Goal: Use online tool/utility: Utilize a website feature to perform a specific function

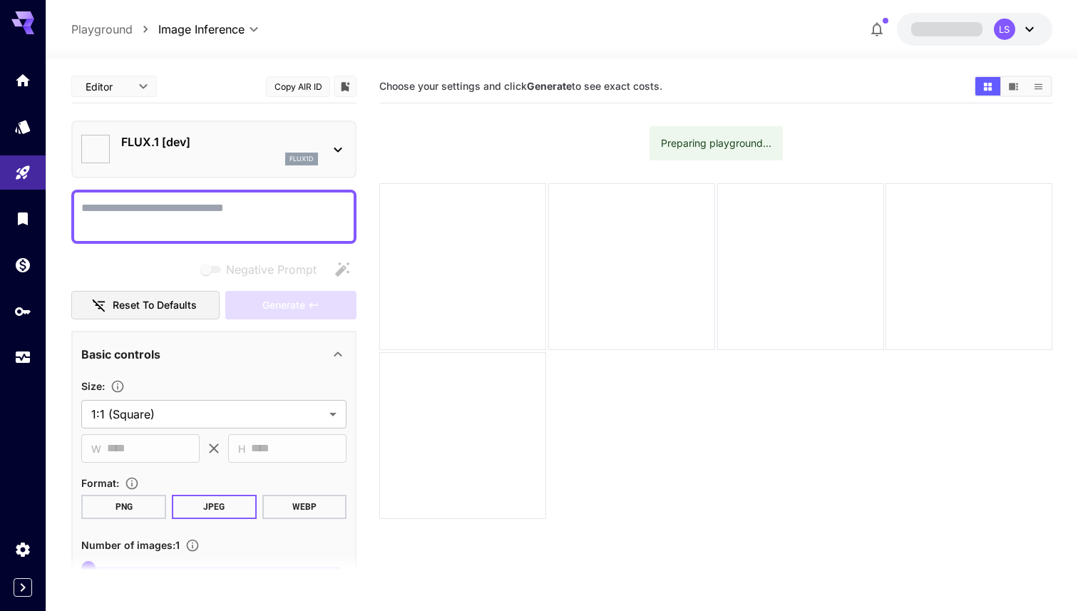
type input "**********"
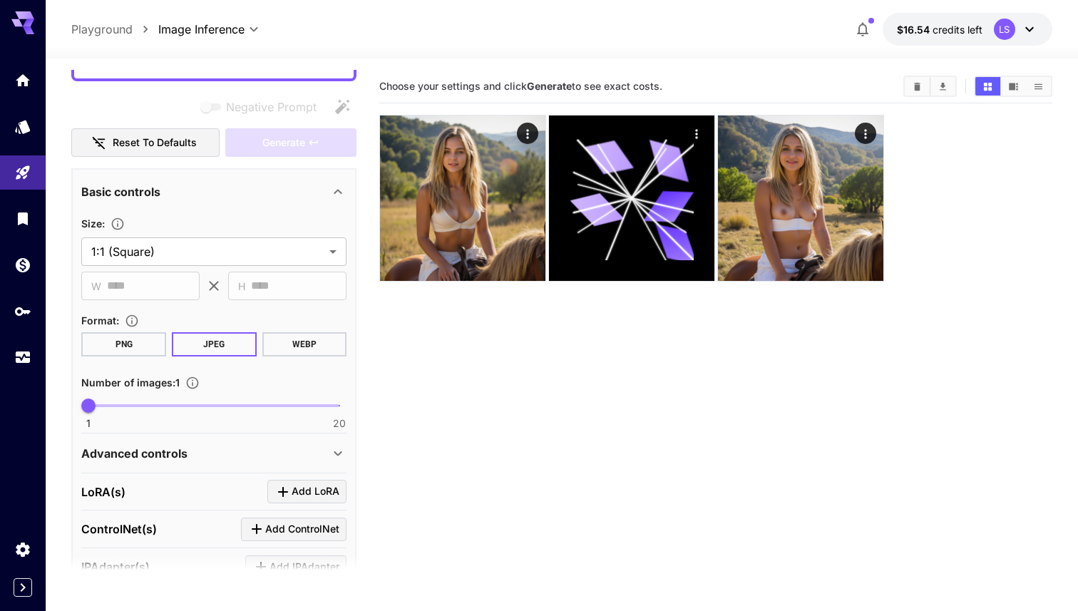
scroll to position [303, 0]
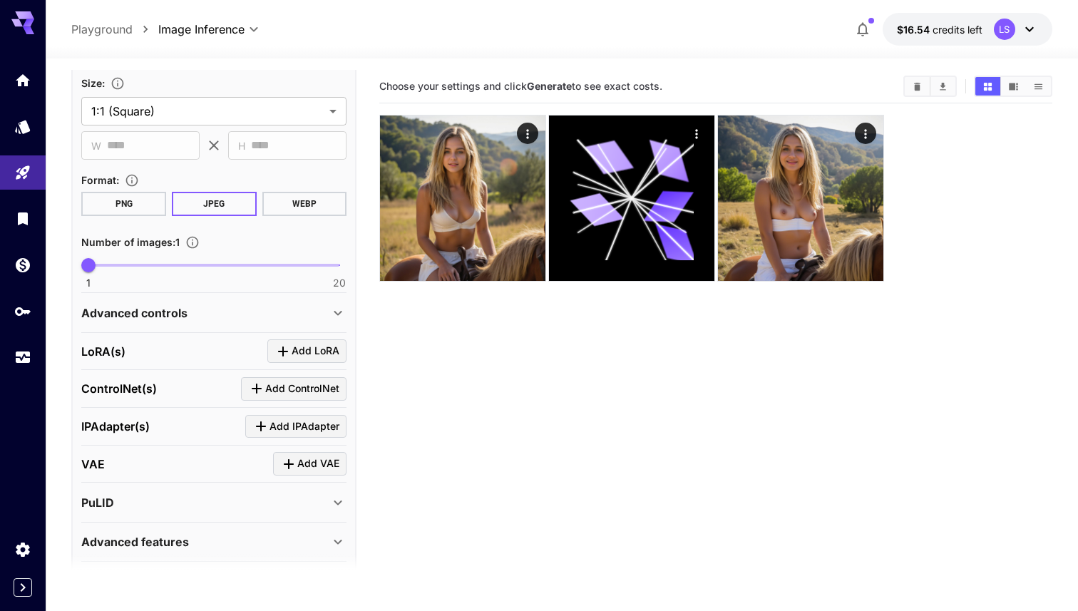
click at [203, 307] on div "Advanced controls" at bounding box center [205, 313] width 248 height 17
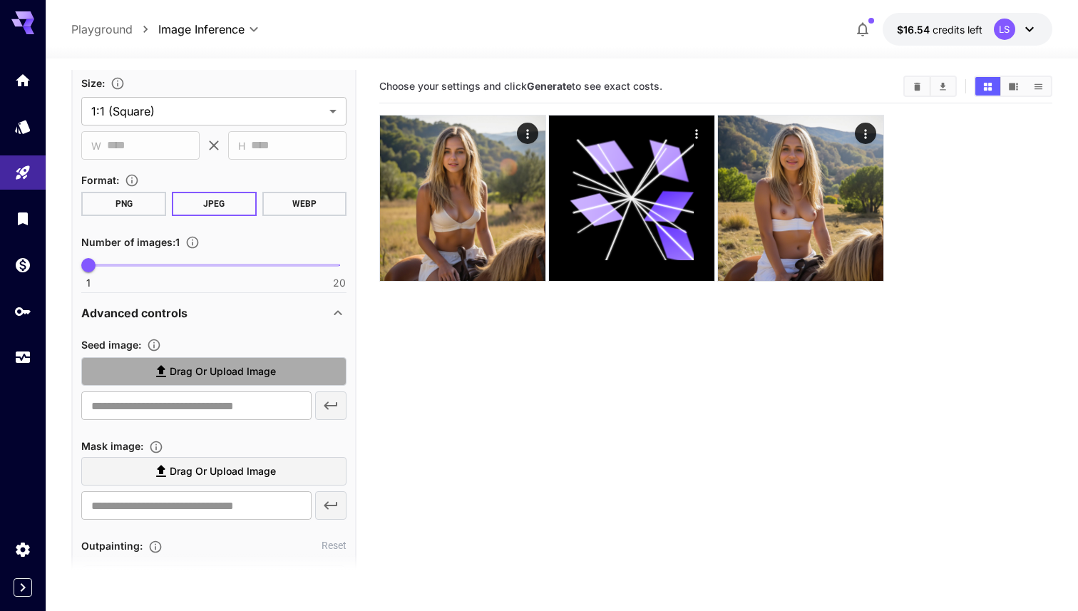
click at [187, 366] on span "Drag or upload image" at bounding box center [223, 372] width 106 height 18
click at [0, 0] on input "Drag or upload image" at bounding box center [0, 0] width 0 height 0
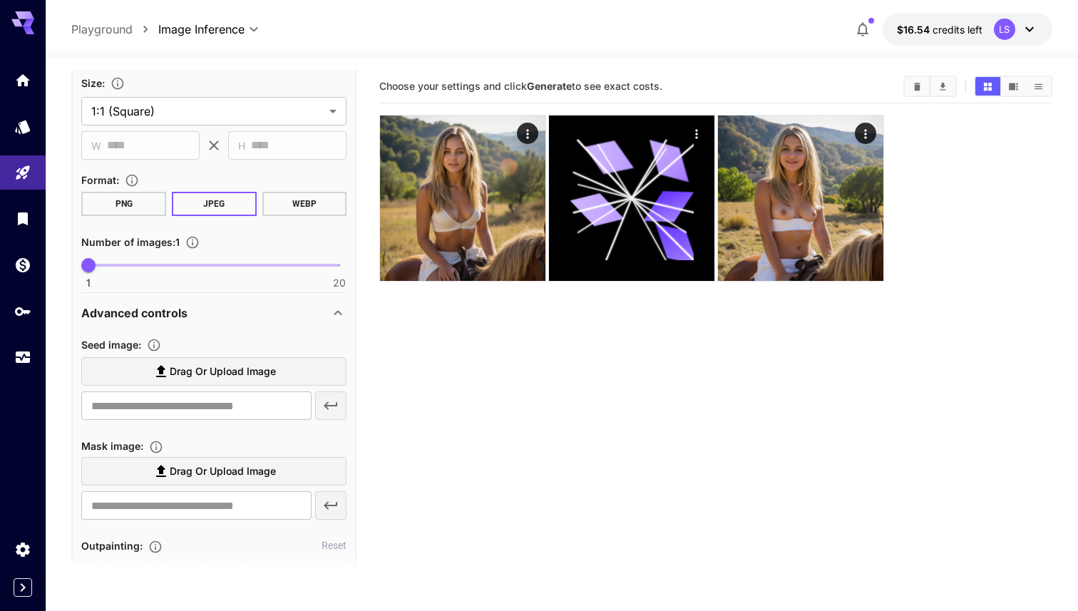
click at [215, 382] on label "Drag or upload image" at bounding box center [213, 371] width 265 height 29
click at [0, 0] on input "Drag or upload image" at bounding box center [0, 0] width 0 height 0
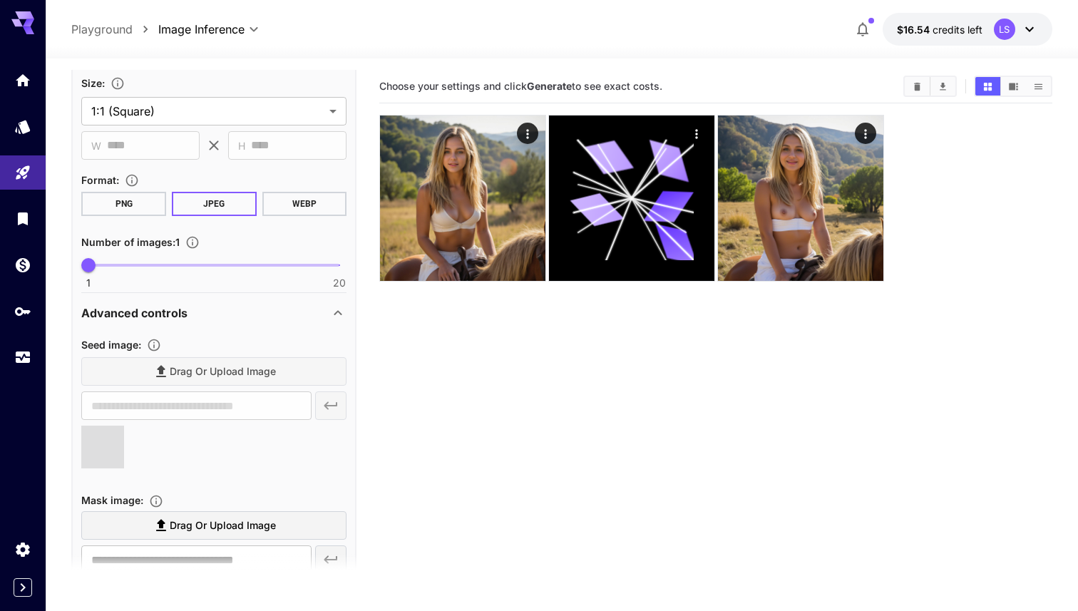
type input "**********"
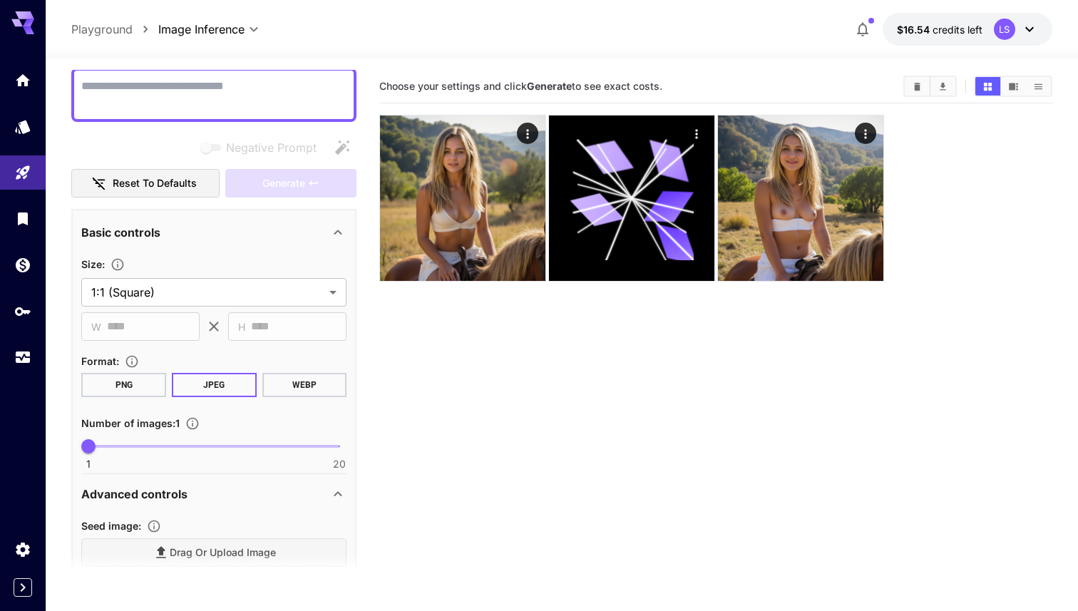
scroll to position [0, 0]
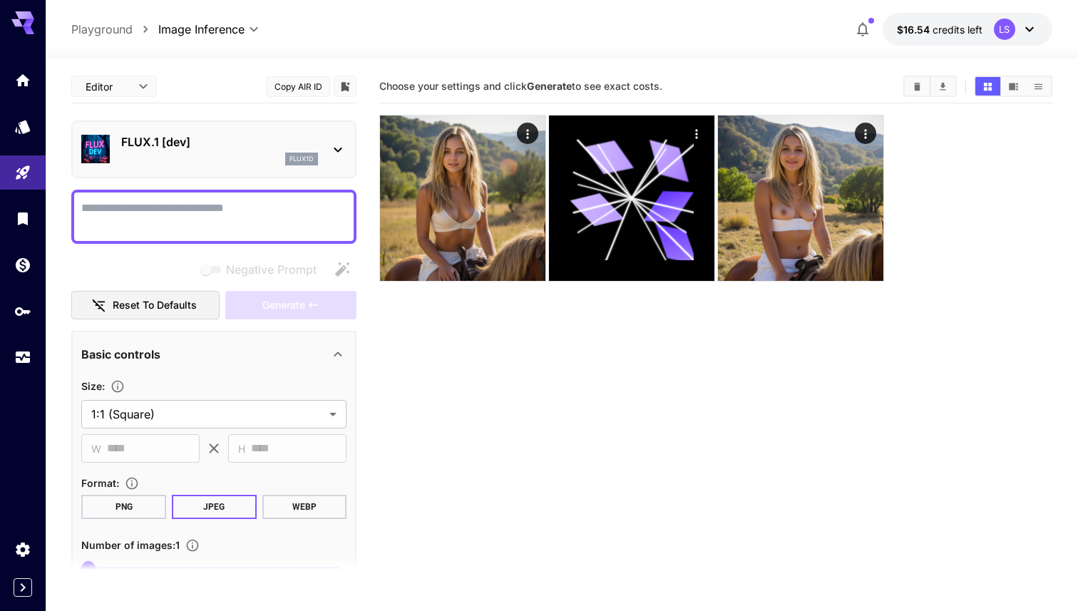
click at [203, 203] on textarea "Negative Prompt" at bounding box center [213, 217] width 265 height 34
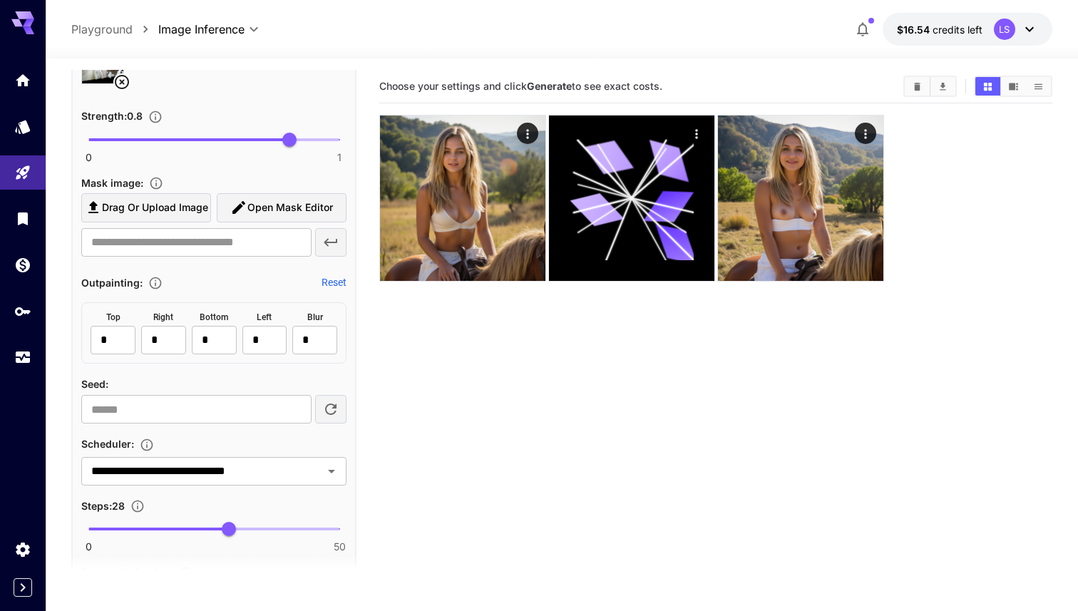
scroll to position [199, 0]
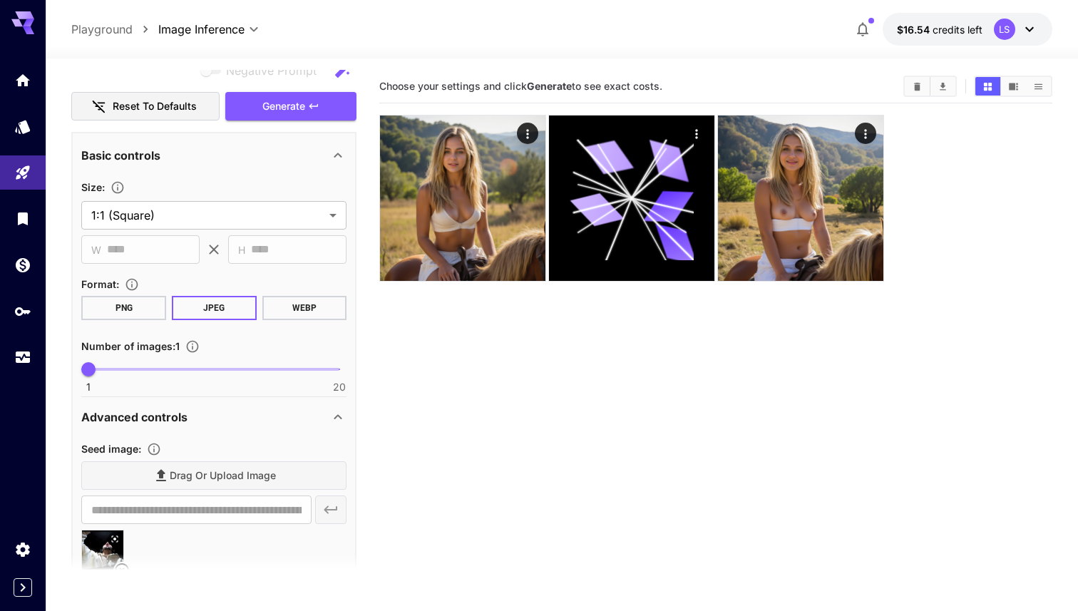
type textarea "********"
click at [310, 152] on div "Basic controls" at bounding box center [205, 155] width 248 height 17
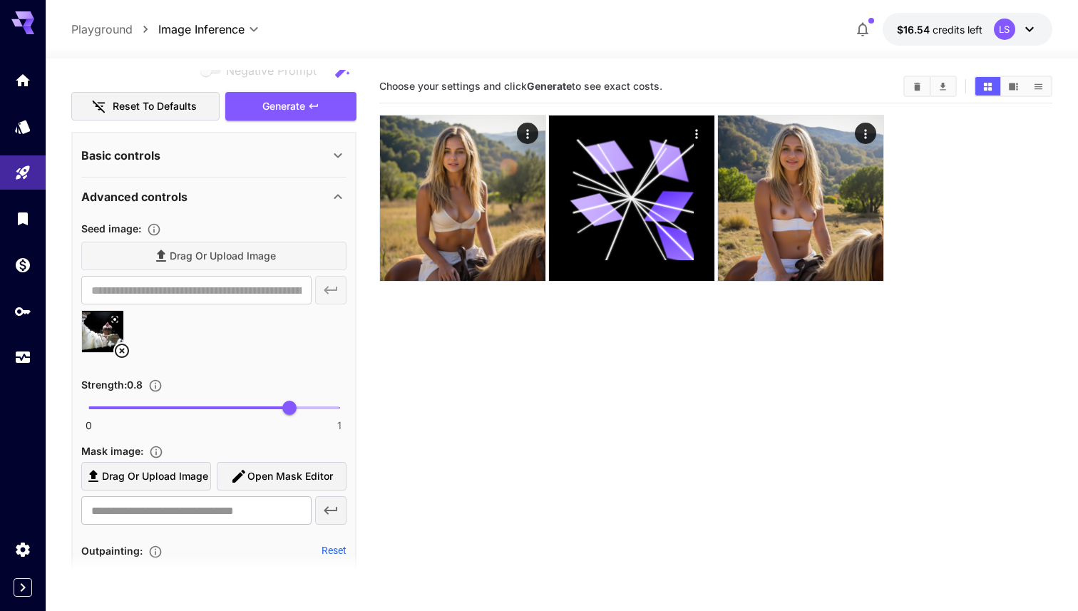
click at [322, 215] on div "**********" at bounding box center [213, 622] width 265 height 817
click at [329, 200] on icon at bounding box center [337, 196] width 17 height 17
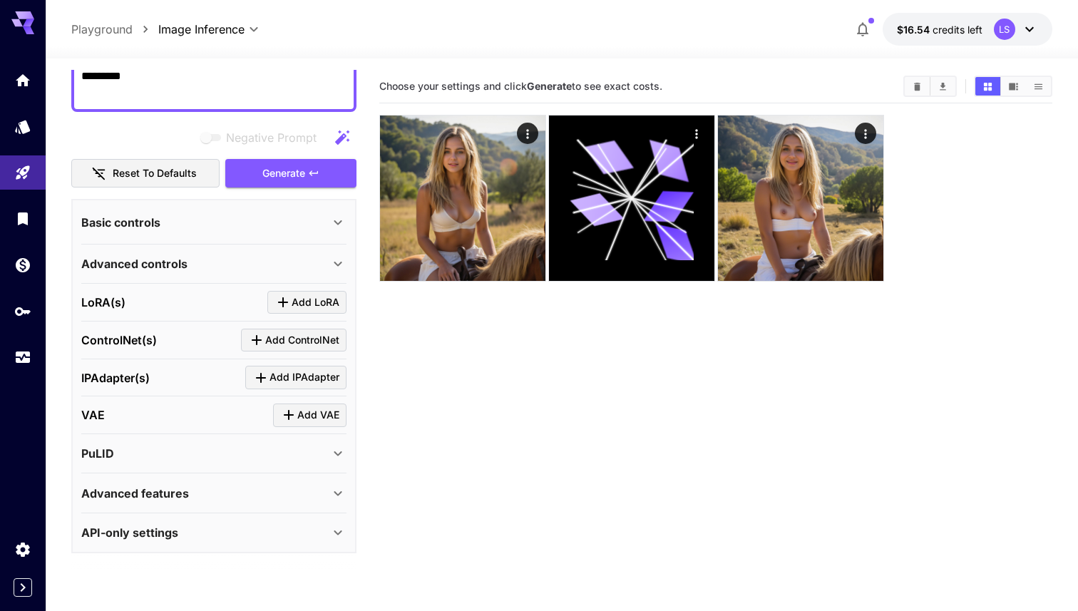
scroll to position [132, 0]
click at [278, 258] on div "Advanced controls" at bounding box center [205, 263] width 248 height 17
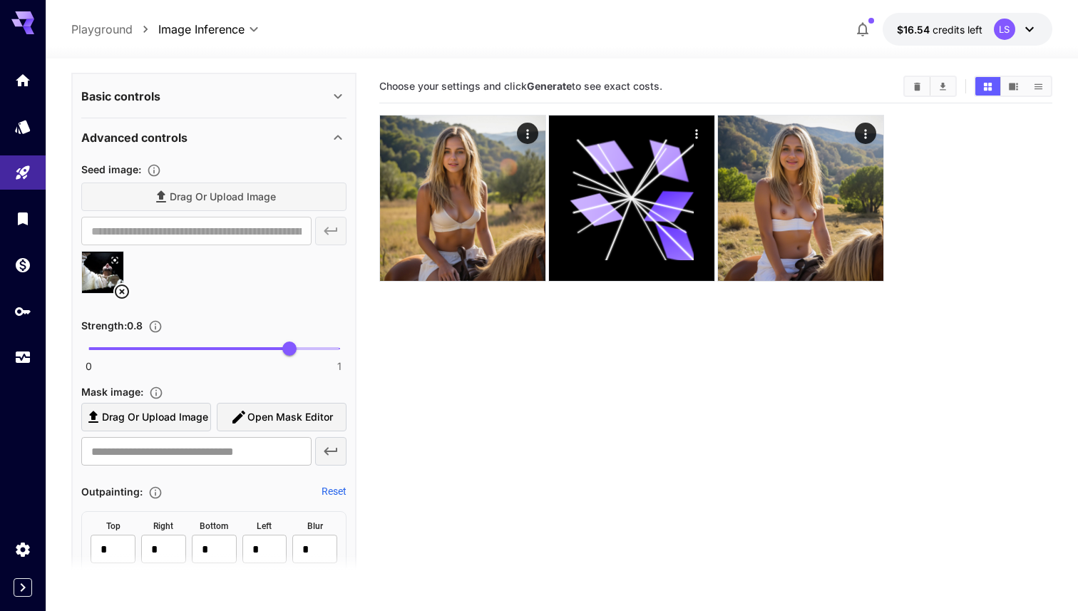
scroll to position [296, 0]
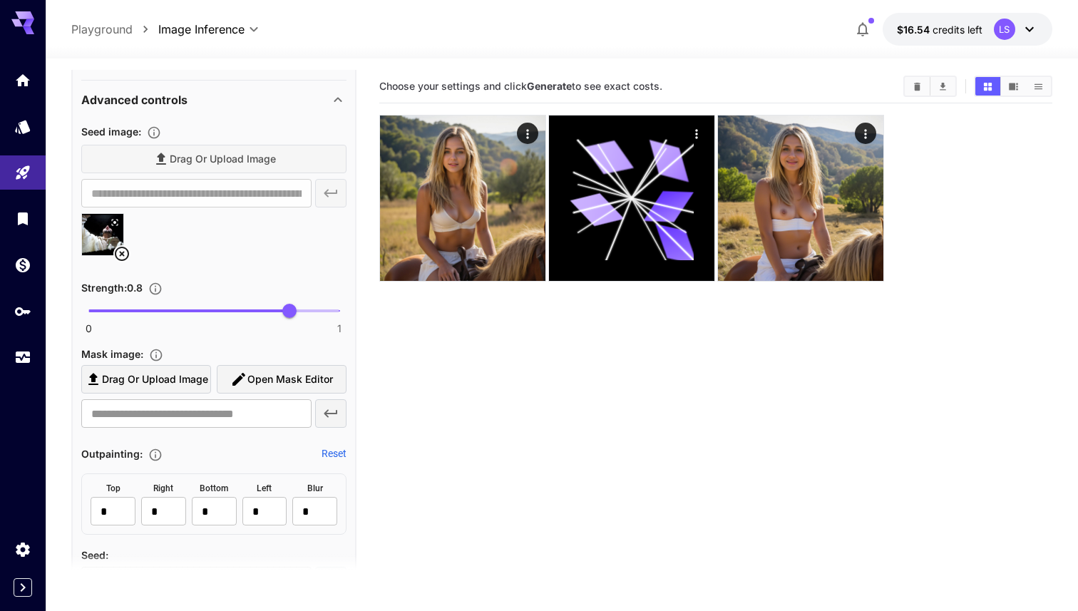
click at [255, 371] on span "Open Mask Editor" at bounding box center [290, 380] width 86 height 18
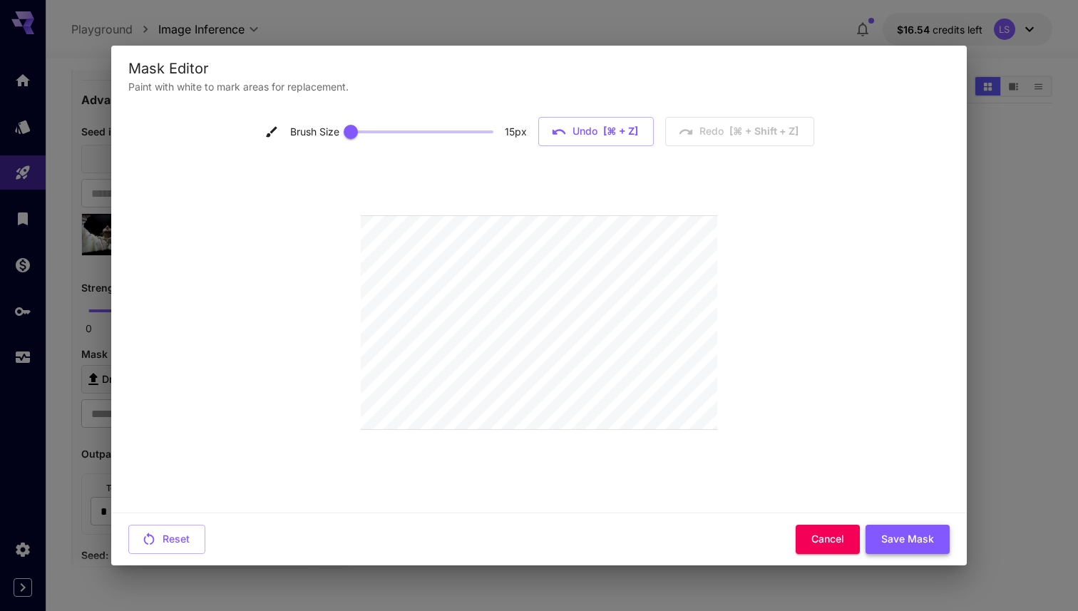
click at [926, 534] on button "Save Mask" at bounding box center [908, 539] width 84 height 29
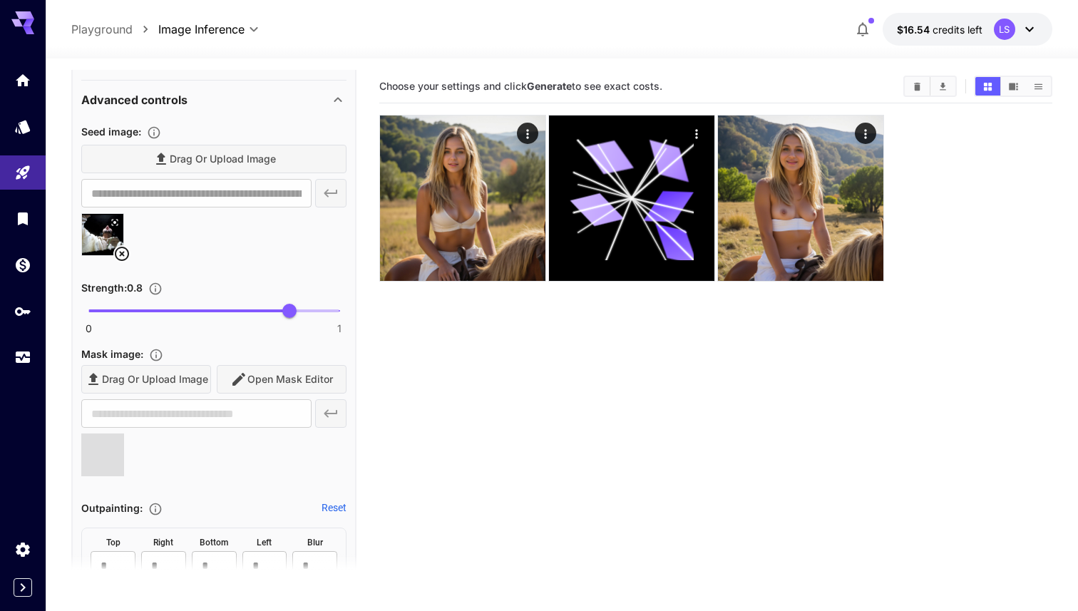
type input "**********"
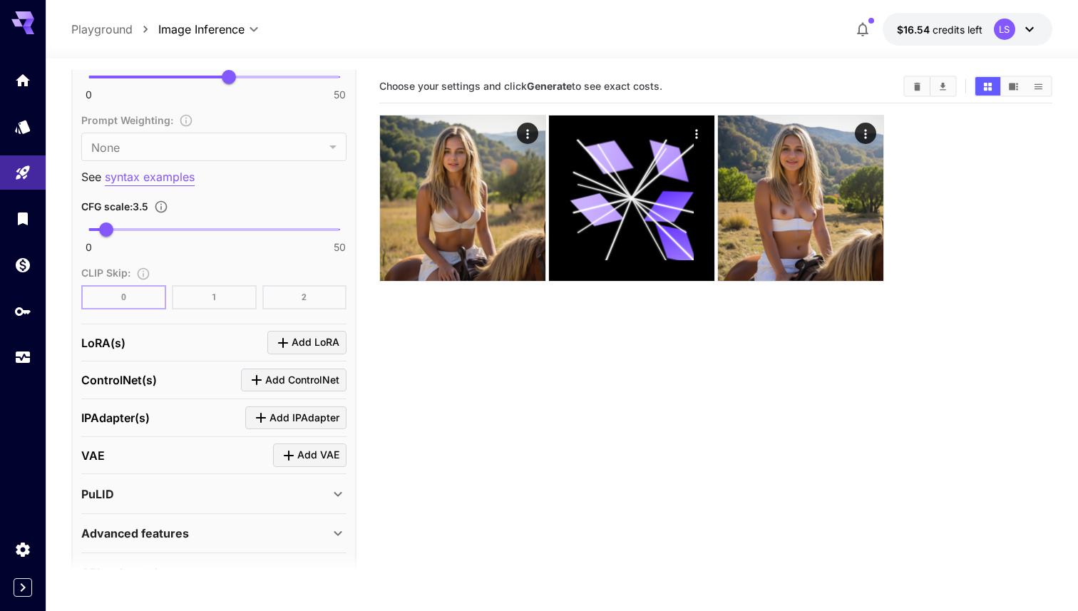
scroll to position [979, 0]
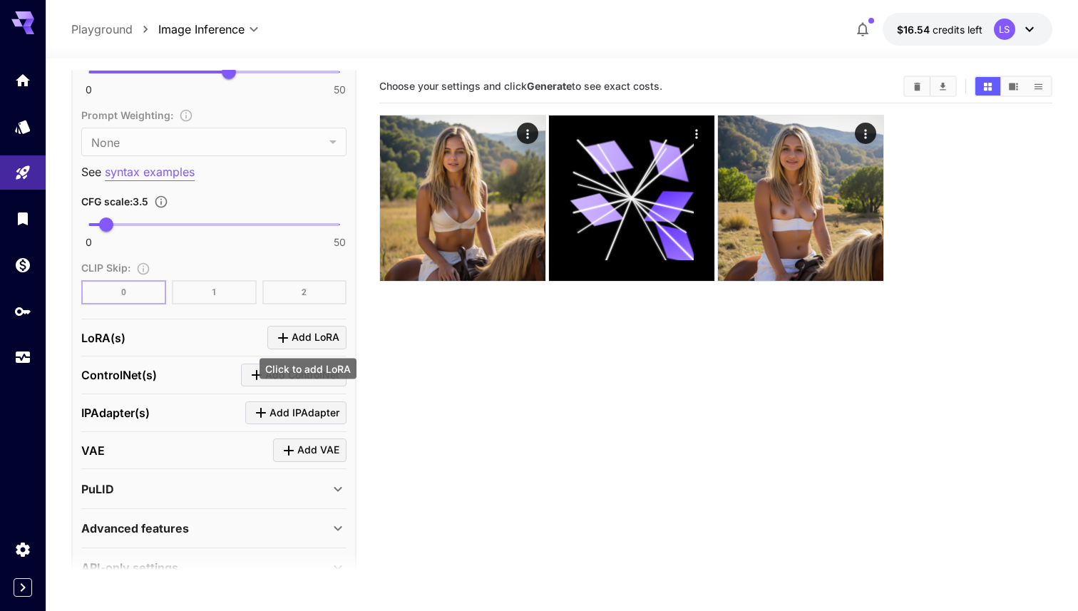
click at [281, 331] on icon "Click to add LoRA" at bounding box center [283, 337] width 17 height 17
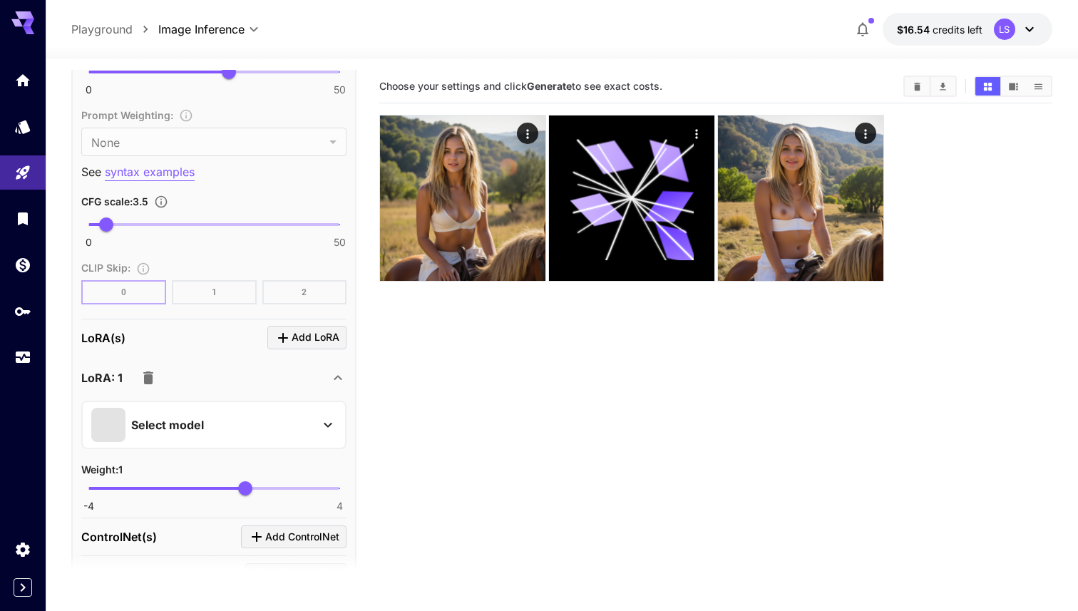
click at [227, 423] on div "Select model" at bounding box center [202, 425] width 223 height 34
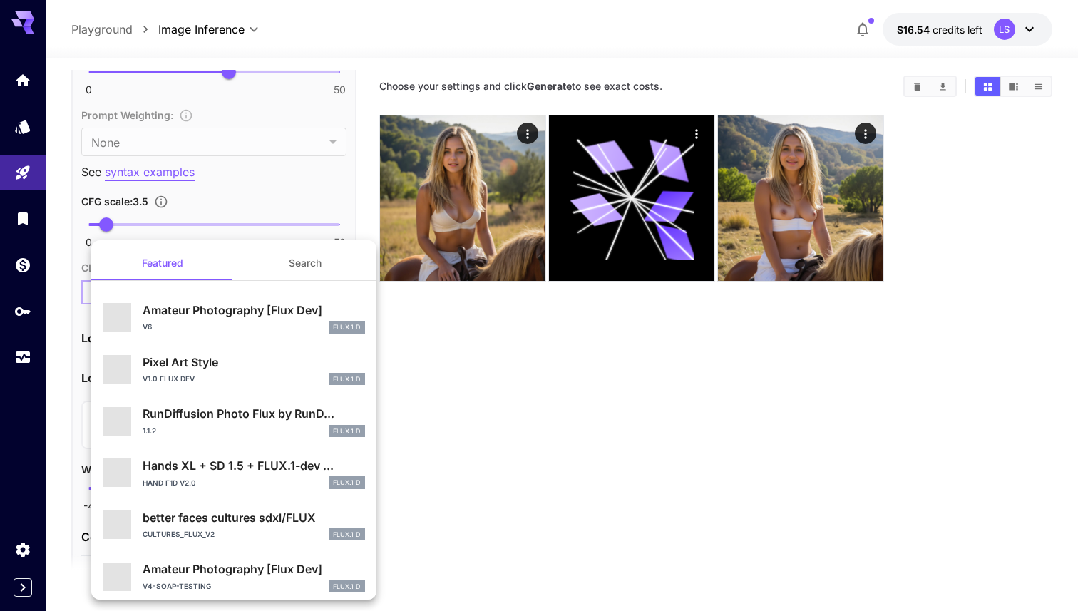
click at [305, 263] on button "Search" at bounding box center [305, 263] width 143 height 34
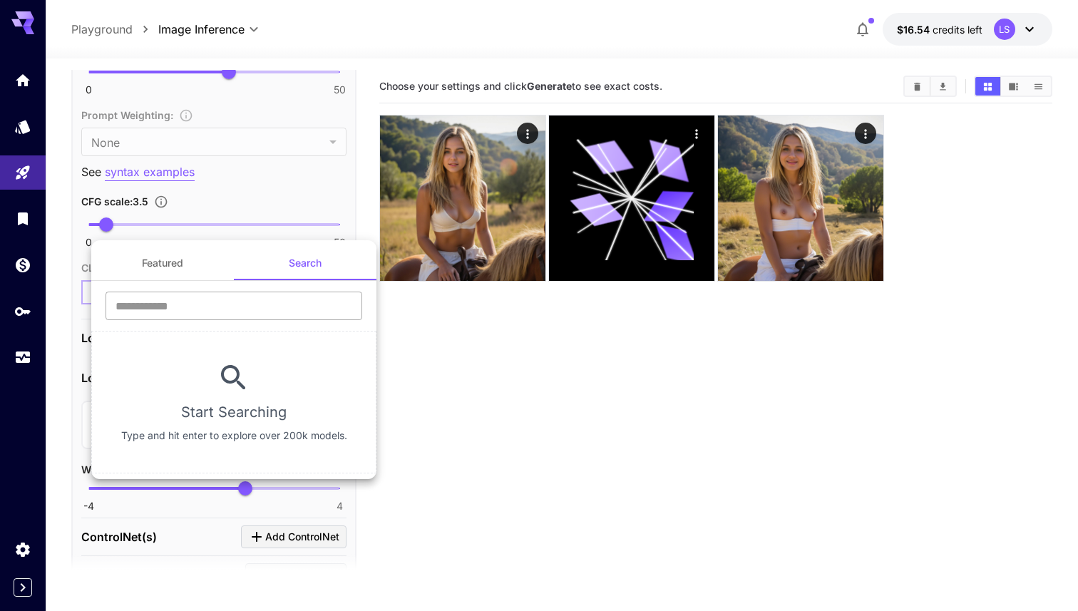
click at [275, 308] on input "text" at bounding box center [234, 306] width 257 height 29
type input "**********"
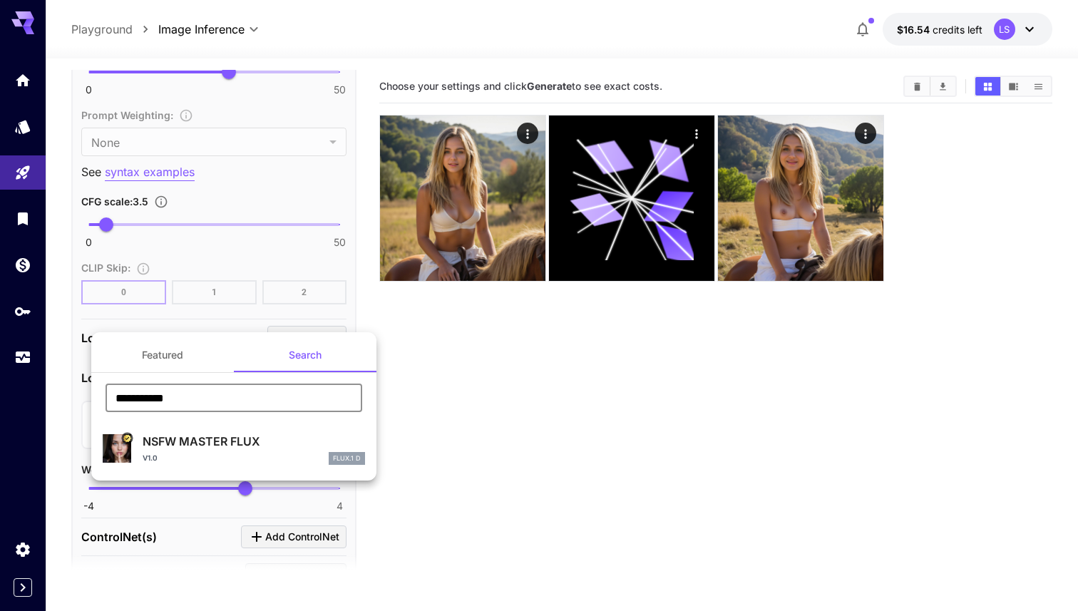
click at [265, 448] on p "NSFW MASTER FLUX" at bounding box center [254, 441] width 223 height 17
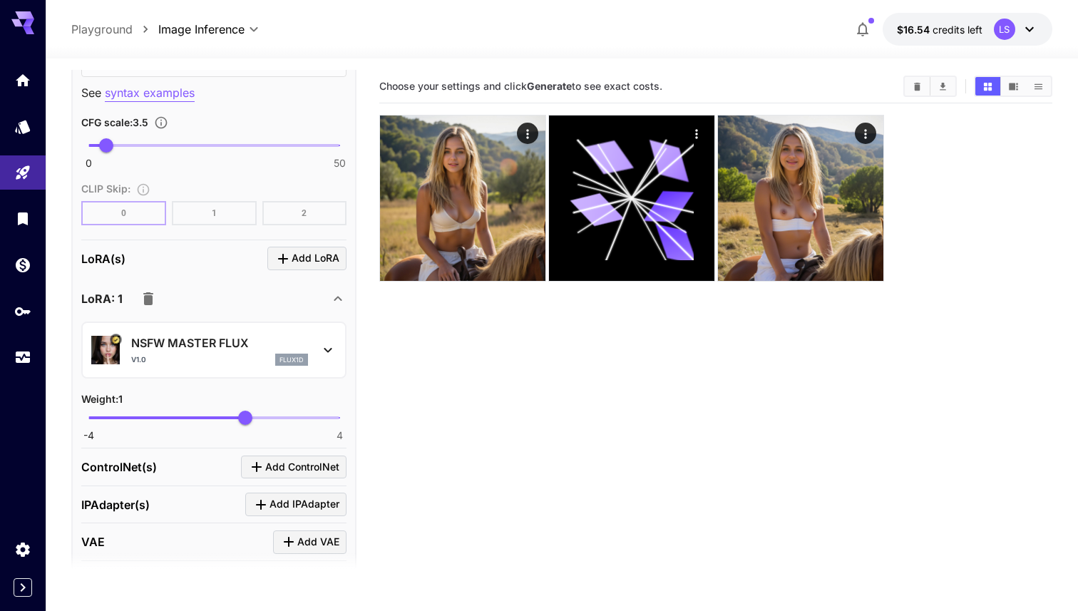
scroll to position [962, 0]
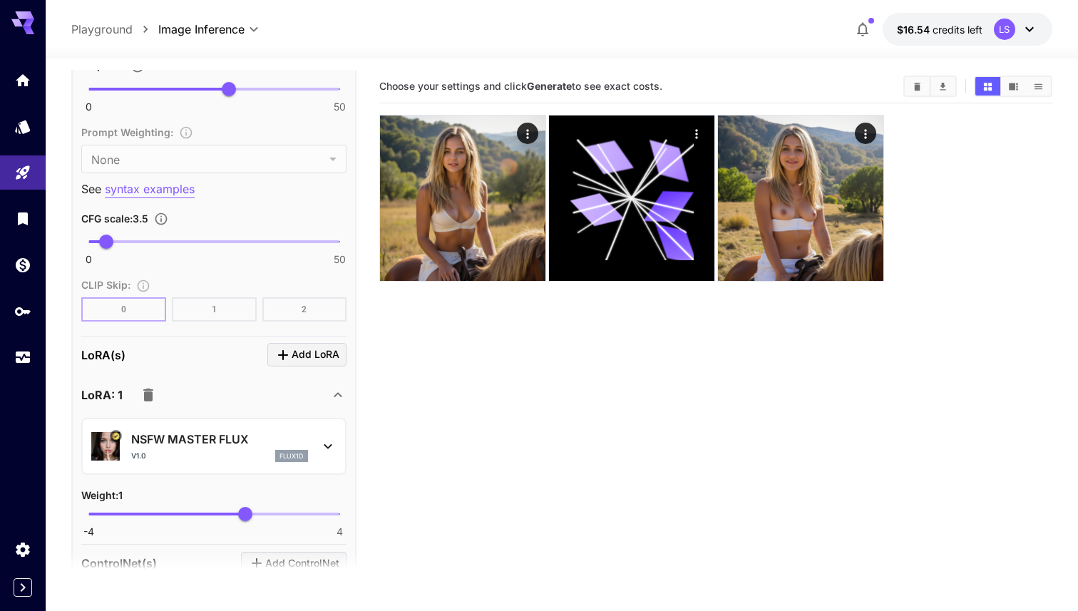
click at [230, 162] on div "Prompt Weighting : None **** ​" at bounding box center [213, 148] width 265 height 50
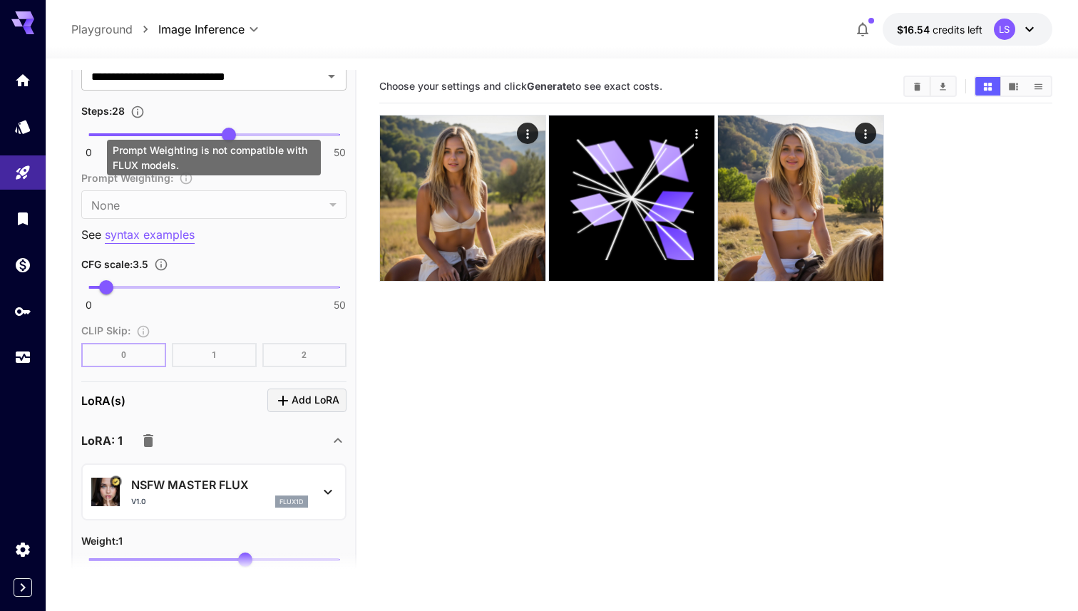
scroll to position [876, 0]
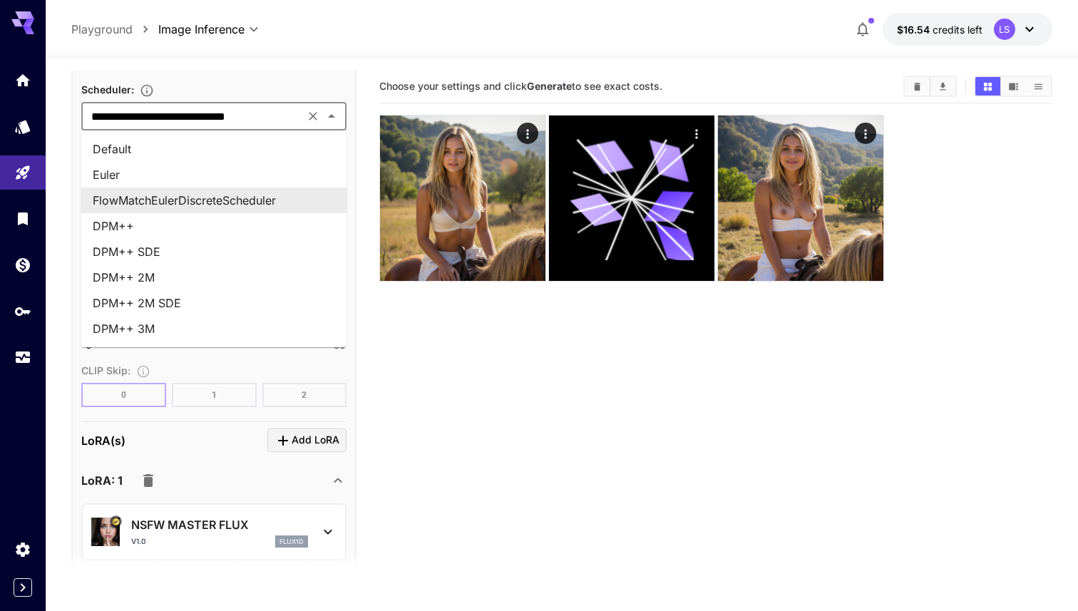
click at [236, 120] on input "**********" at bounding box center [193, 116] width 215 height 20
click at [214, 422] on div "LoRA(s) Add LoRA LoRA: 1 NSFW MASTER FLUX v1.0 flux1d Weight : 1 -4 4 1" at bounding box center [213, 526] width 265 height 208
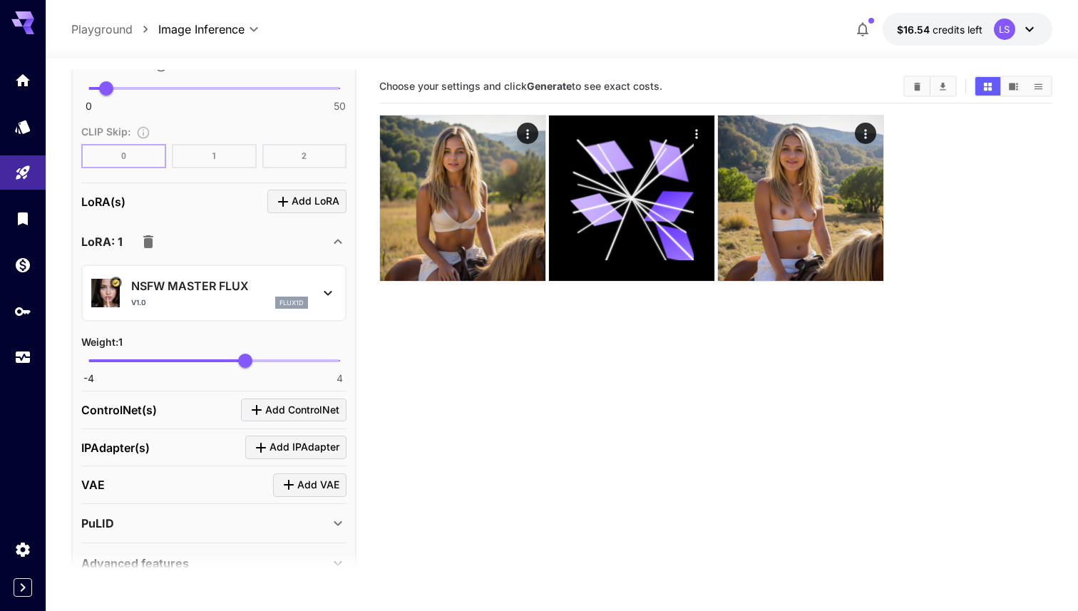
scroll to position [1184, 0]
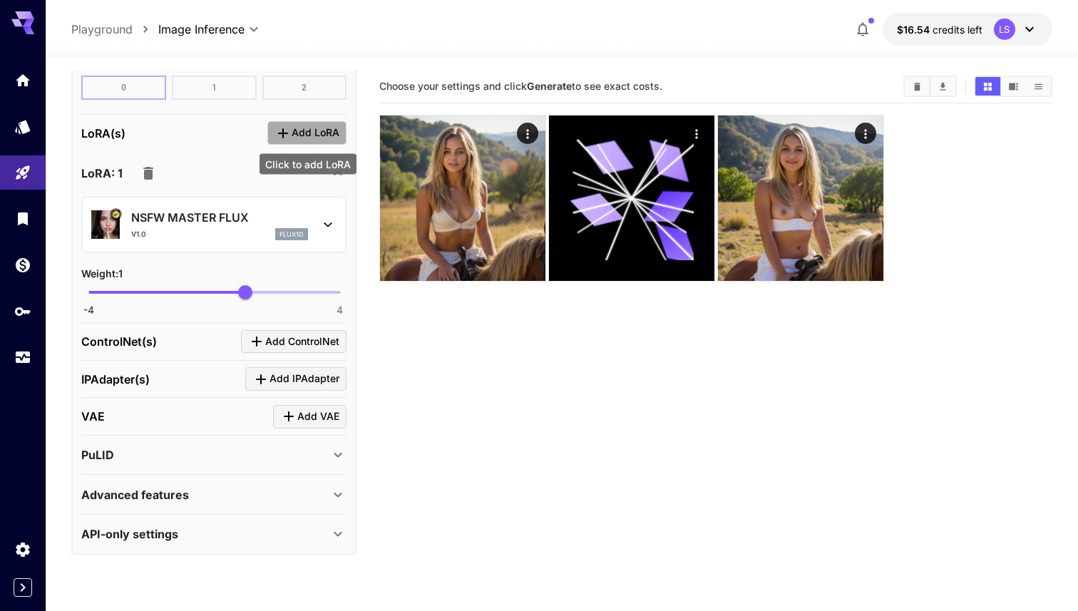
click at [300, 128] on span "Add LoRA" at bounding box center [316, 133] width 48 height 18
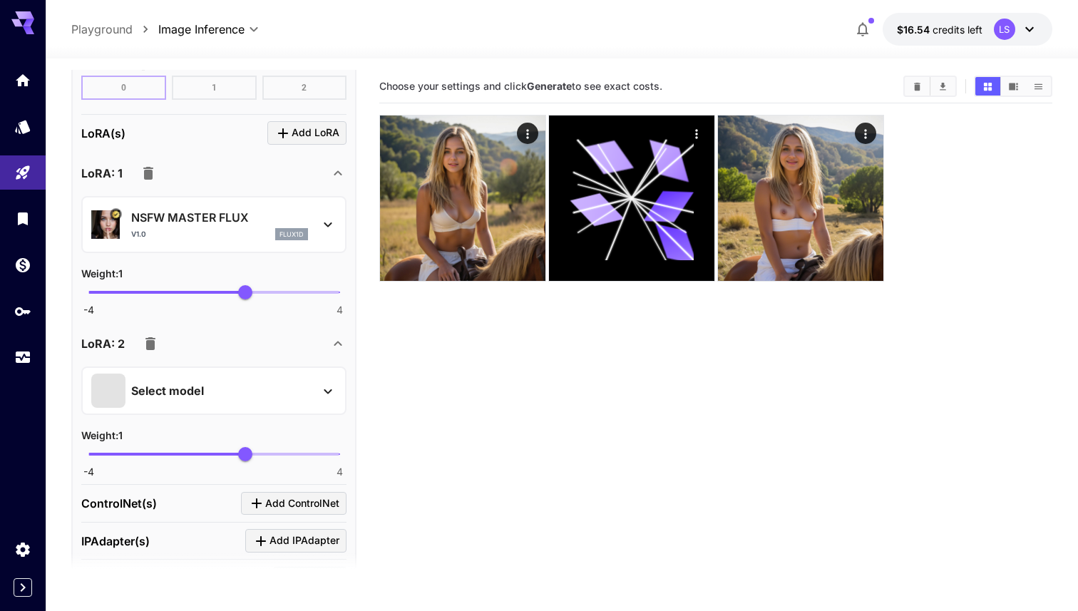
click at [180, 384] on p "Select model" at bounding box center [167, 390] width 73 height 17
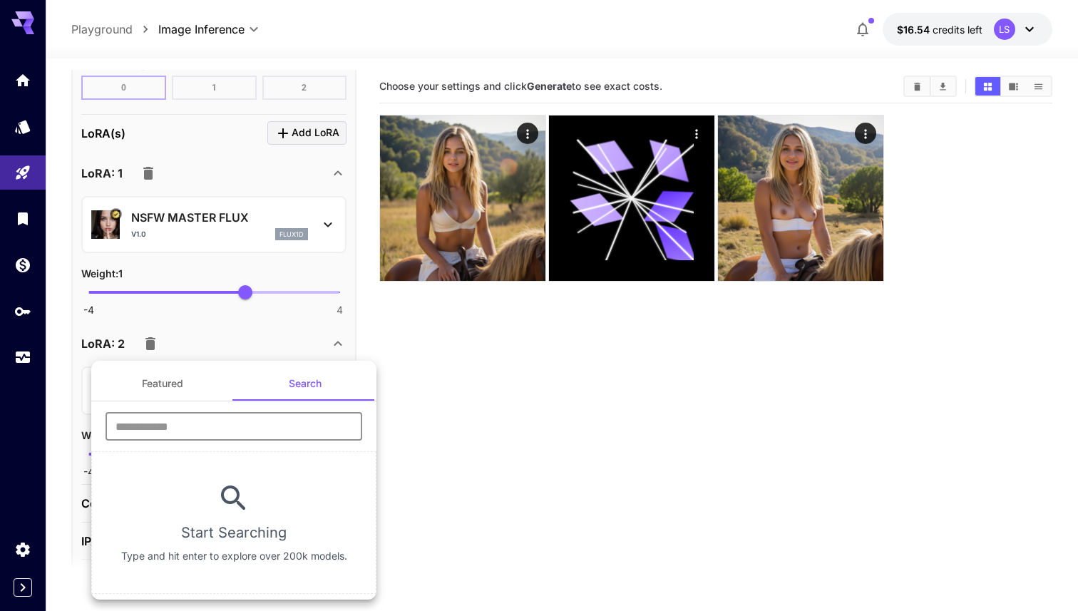
click at [199, 418] on input "text" at bounding box center [234, 426] width 257 height 29
type input "*"
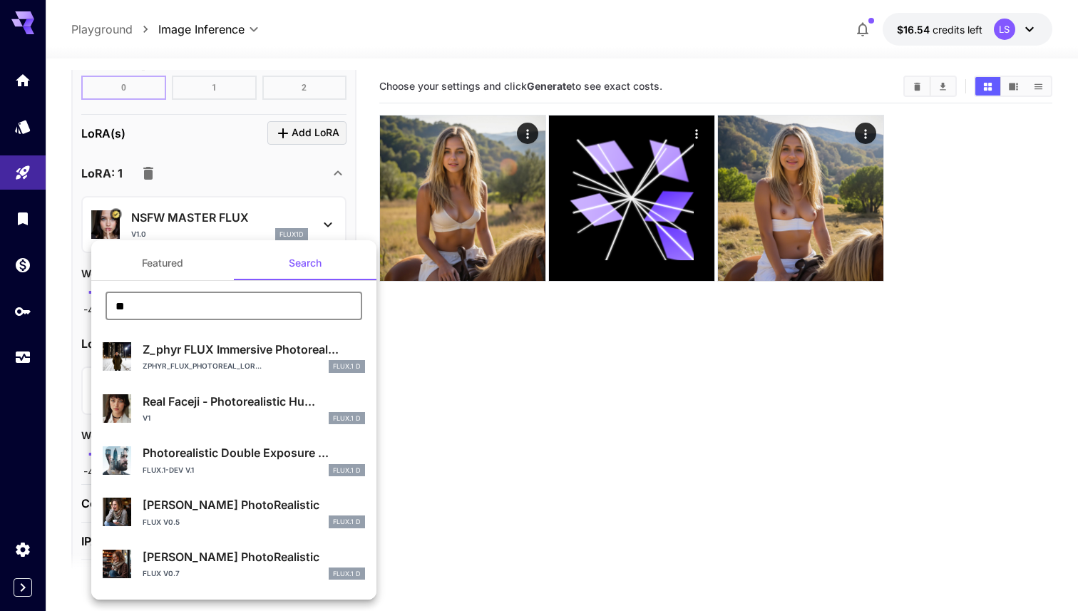
type input "*"
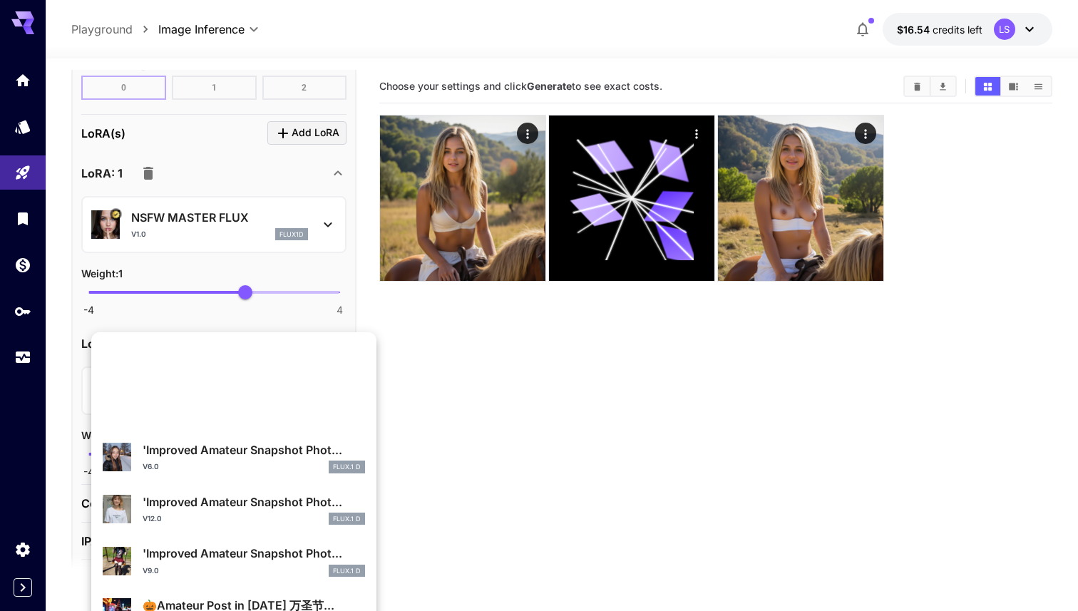
scroll to position [11, 0]
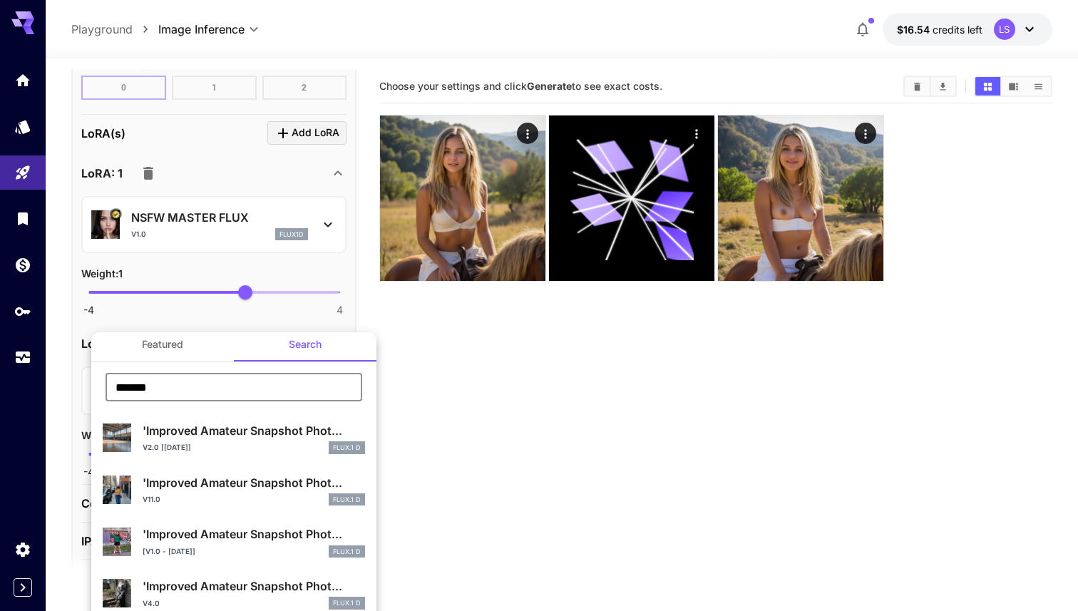
type input "*******"
click at [443, 422] on div at bounding box center [539, 305] width 1078 height 611
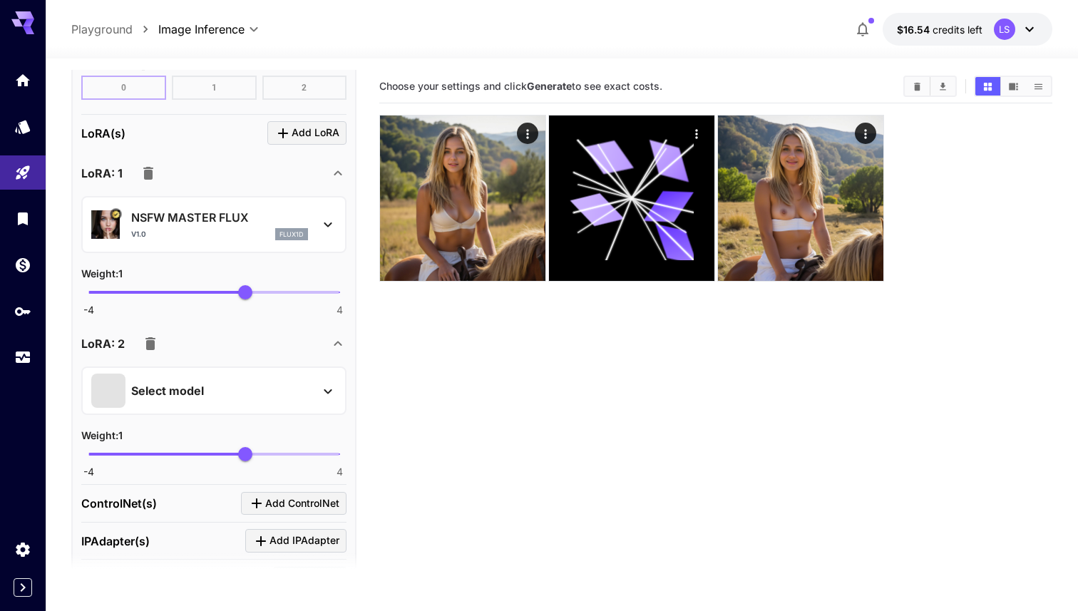
click at [18, 102] on div at bounding box center [23, 219] width 46 height 312
click at [23, 93] on link at bounding box center [23, 80] width 46 height 35
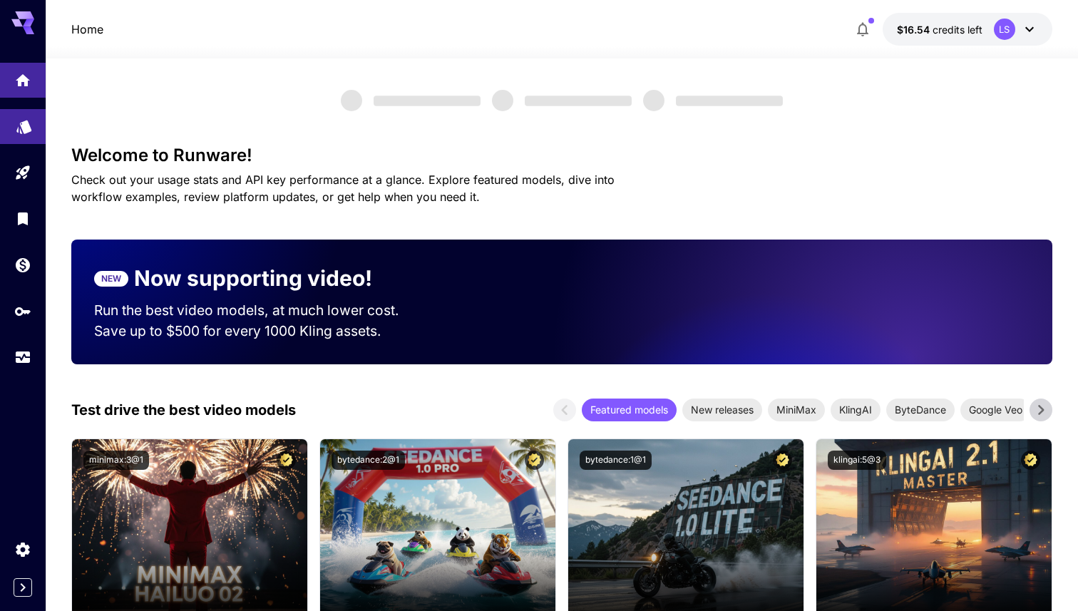
click at [23, 134] on link at bounding box center [23, 126] width 46 height 35
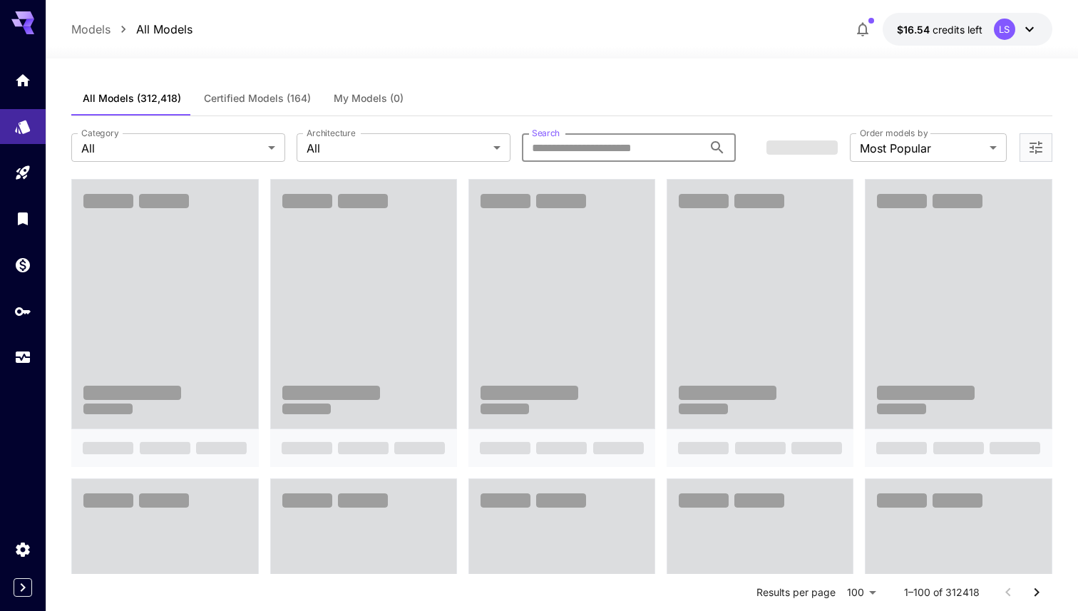
click at [567, 144] on input "Search" at bounding box center [612, 147] width 181 height 29
click at [562, 150] on input "Search" at bounding box center [612, 147] width 181 height 29
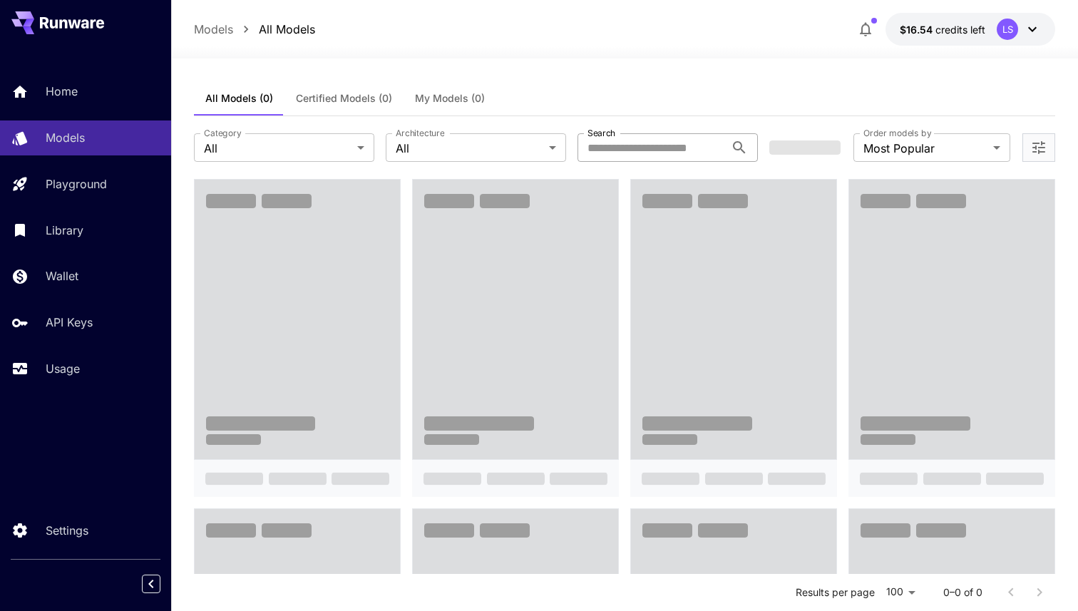
click at [623, 159] on input "Search" at bounding box center [652, 147] width 148 height 29
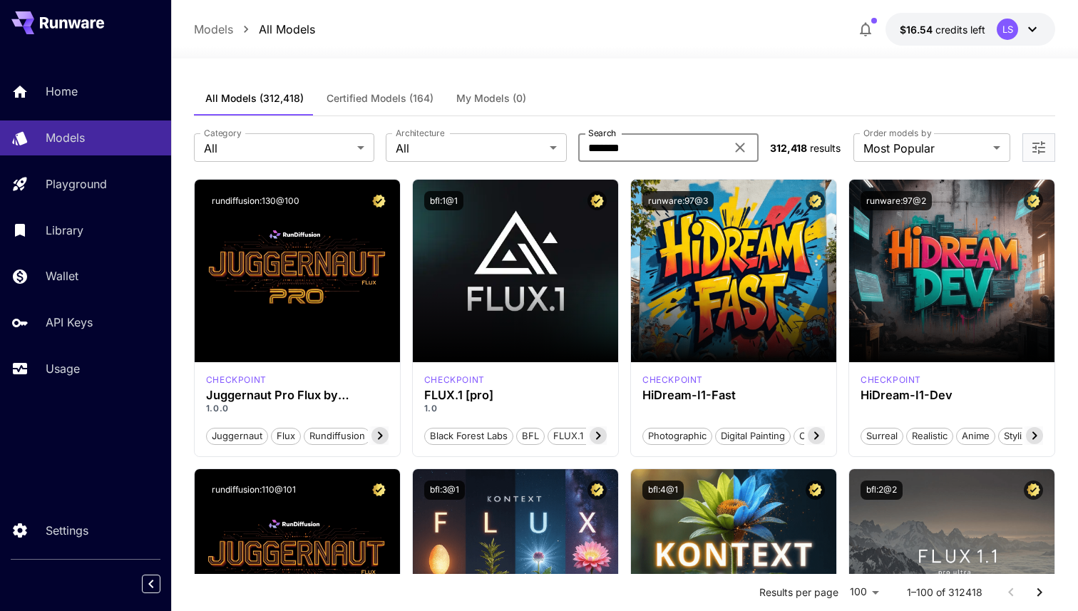
type input "*******"
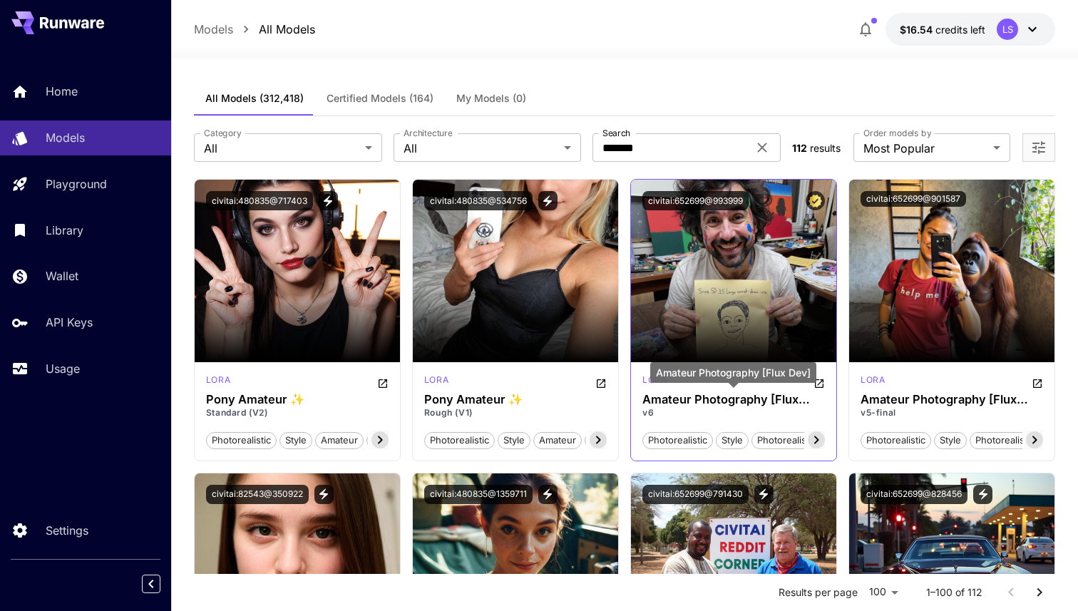
click at [690, 398] on h3 "Amateur Photography [Flux Dev]" at bounding box center [734, 400] width 183 height 14
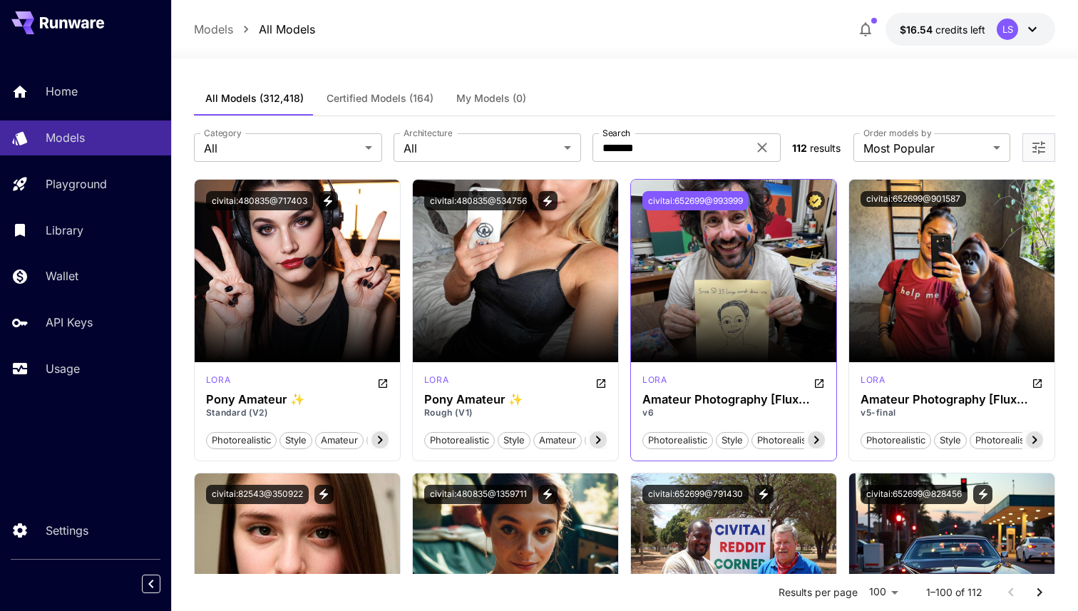
click at [730, 191] on button "civitai:652699@993999" at bounding box center [696, 200] width 106 height 19
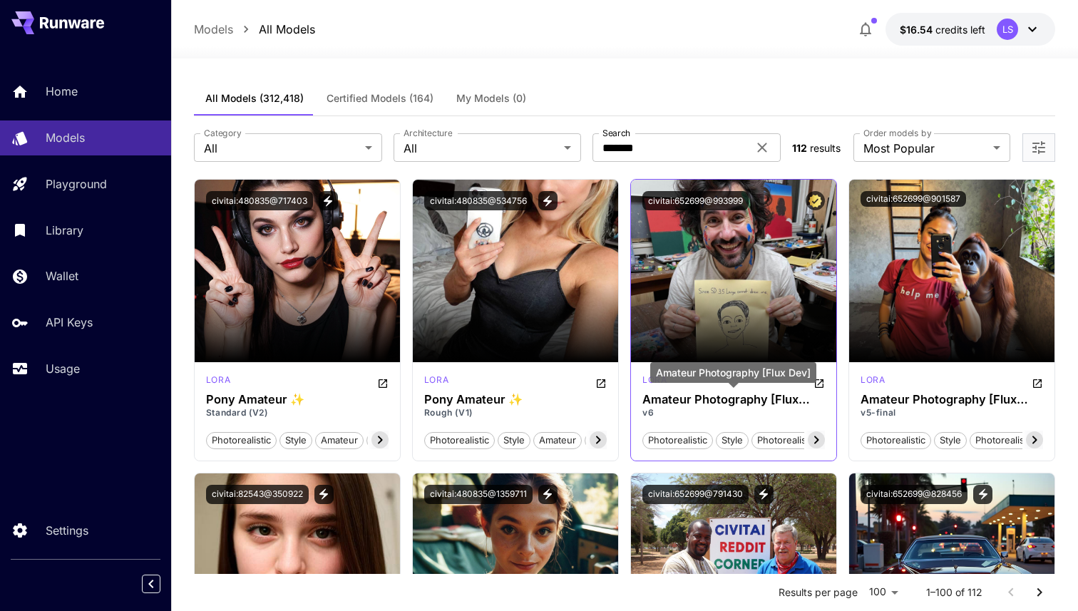
click at [709, 406] on div "Amateur Photography [Flux Dev] v6" at bounding box center [734, 406] width 183 height 26
click at [720, 394] on h3 "Amateur Photography [Flux Dev]" at bounding box center [734, 400] width 183 height 14
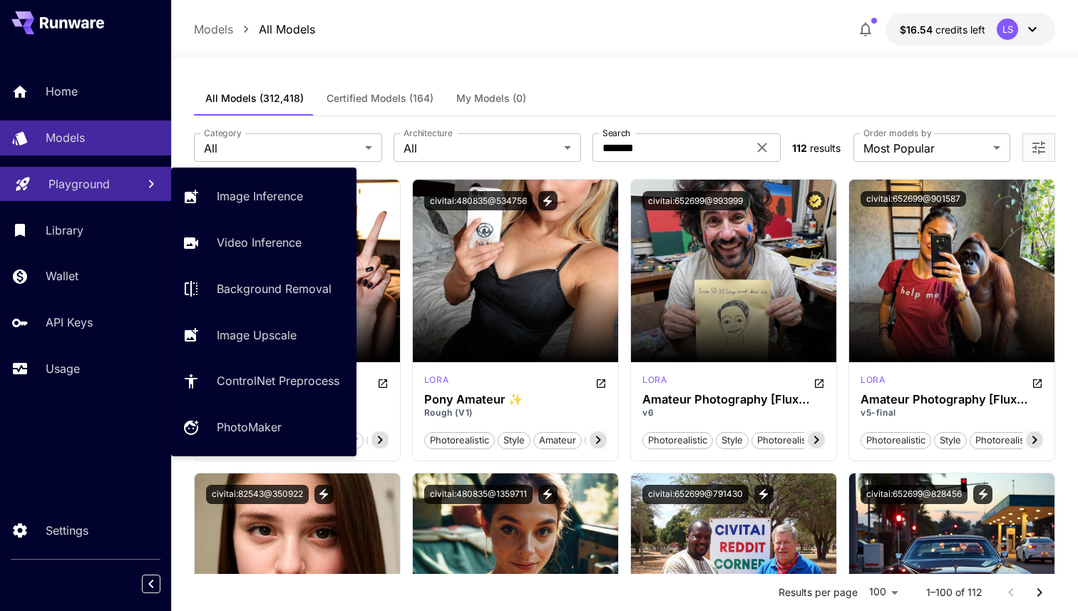
click at [108, 187] on p "Playground" at bounding box center [78, 183] width 61 height 17
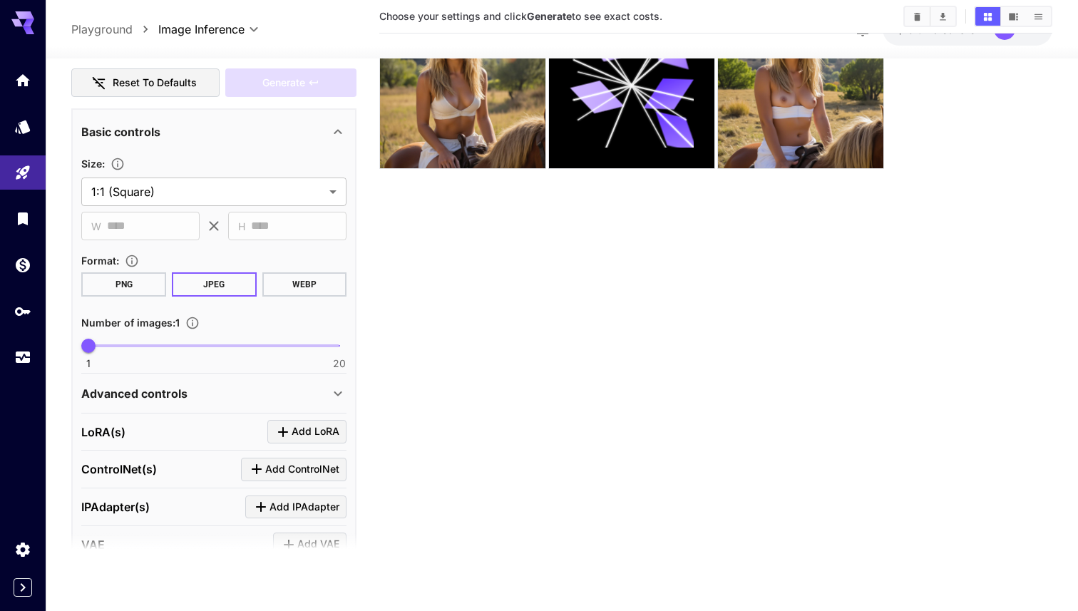
scroll to position [351, 0]
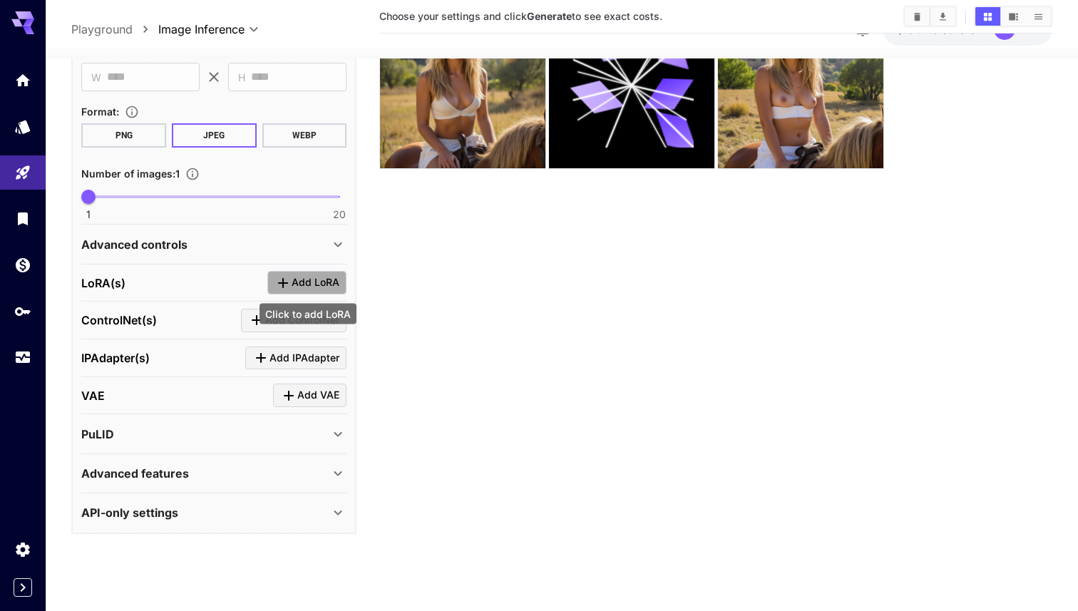
click at [303, 285] on span "Add LoRA" at bounding box center [316, 283] width 48 height 18
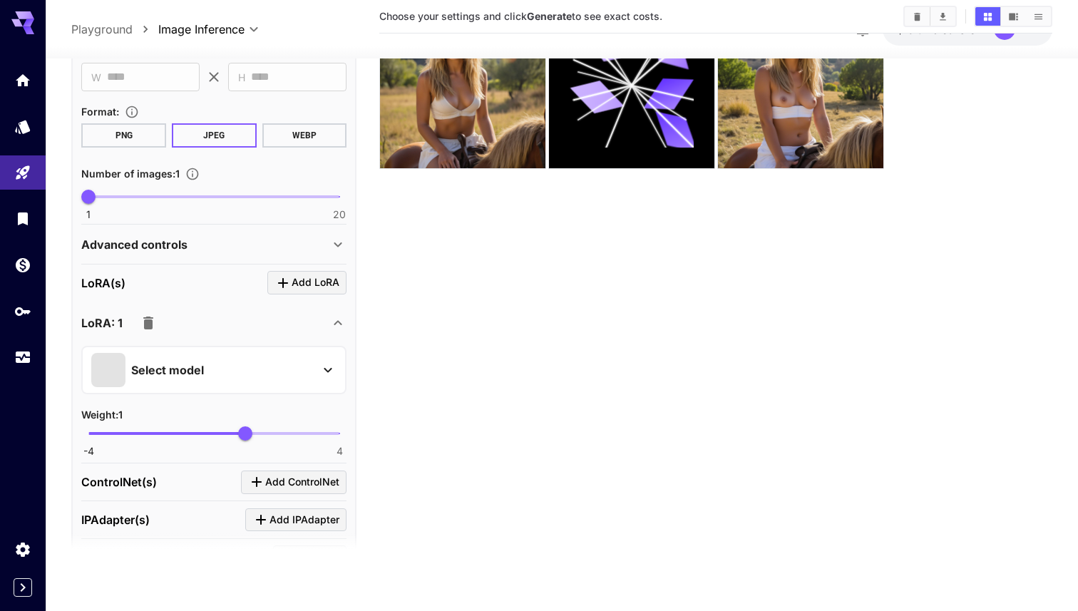
click at [270, 360] on div "Select model" at bounding box center [202, 369] width 223 height 34
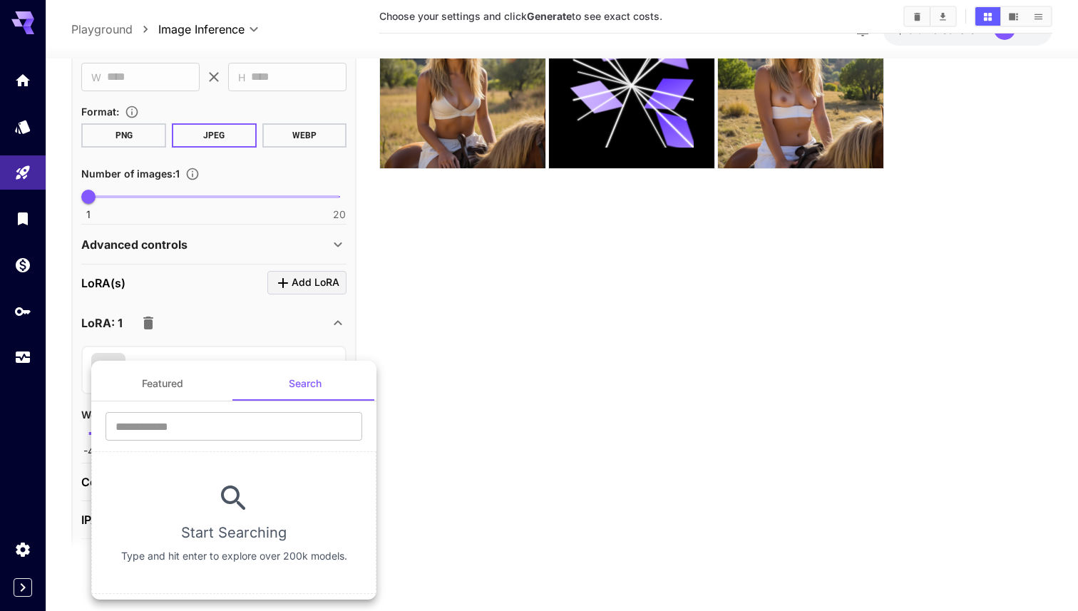
click at [212, 451] on section "Start Searching Type and hit enter to explore over 200k models." at bounding box center [233, 522] width 285 height 143
click at [215, 431] on input "text" at bounding box center [234, 426] width 257 height 29
paste input "**********"
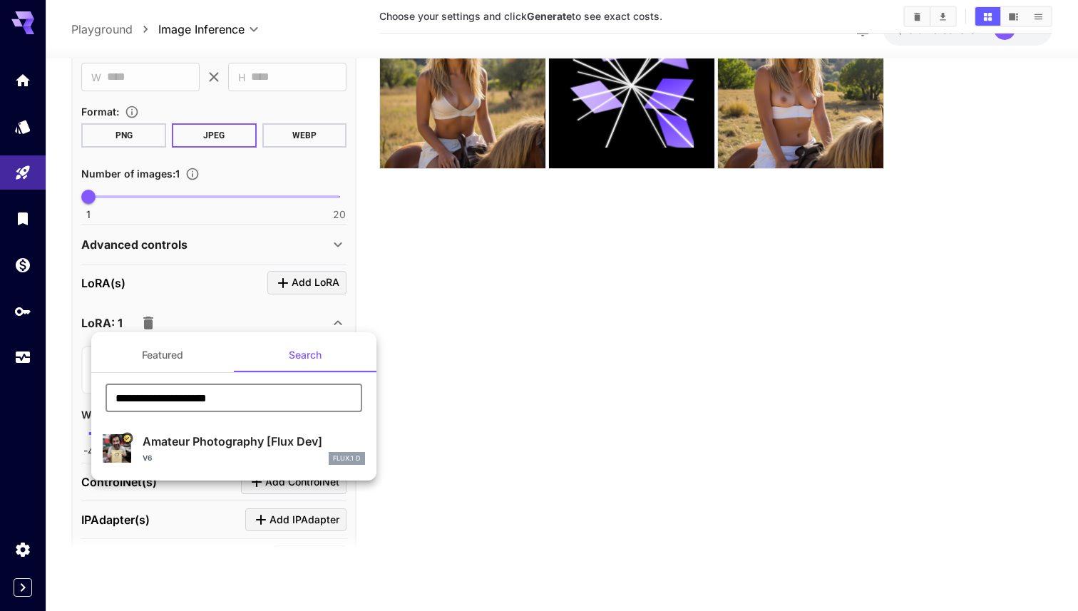
type input "**********"
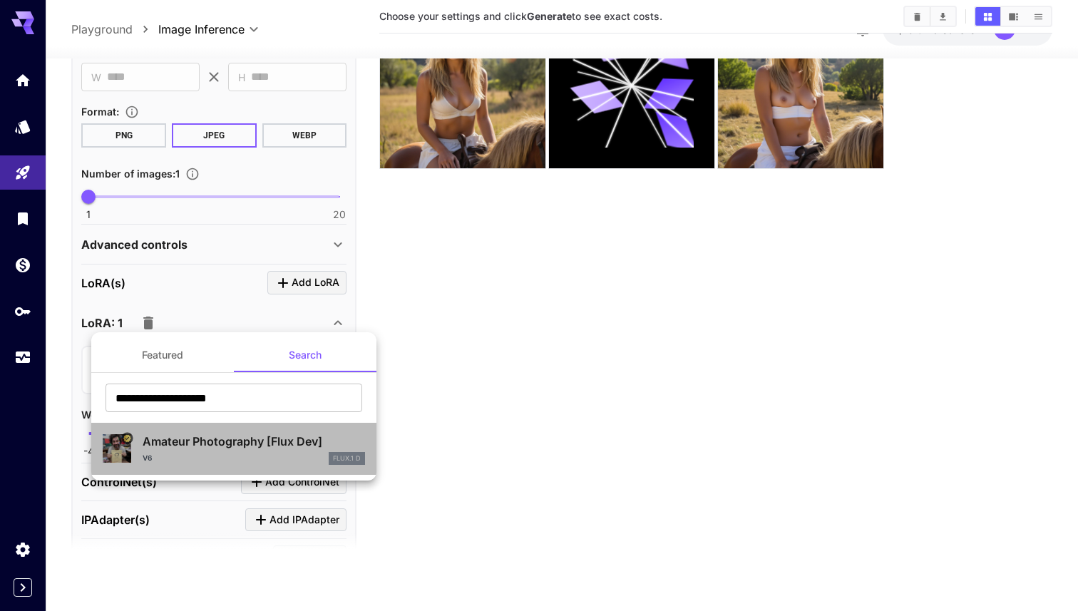
click at [220, 453] on div "v6 FLUX.1 D" at bounding box center [254, 458] width 223 height 13
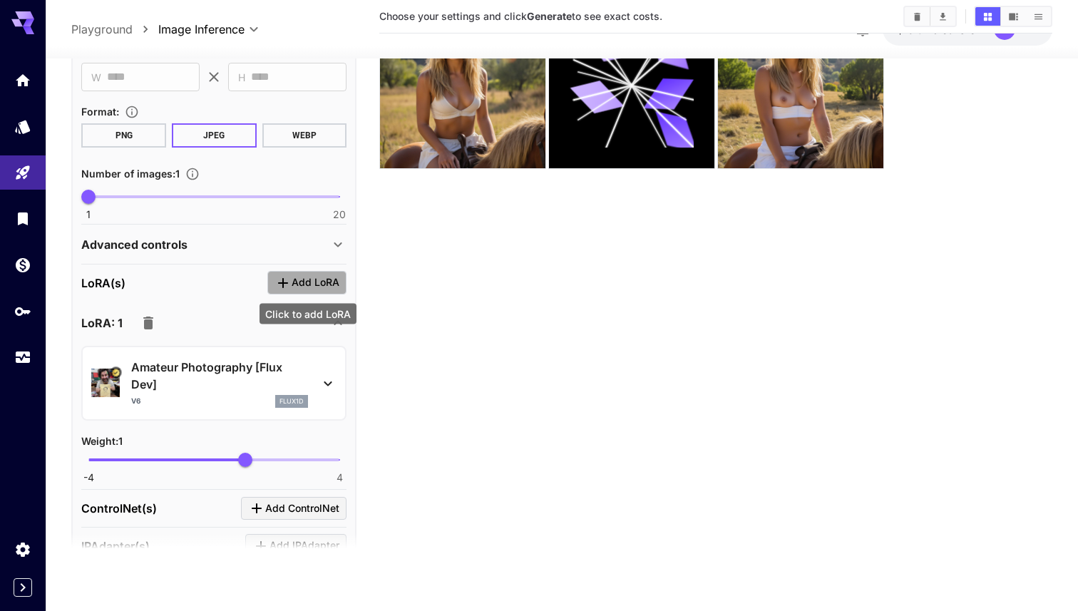
click at [299, 277] on span "Add LoRA" at bounding box center [316, 283] width 48 height 18
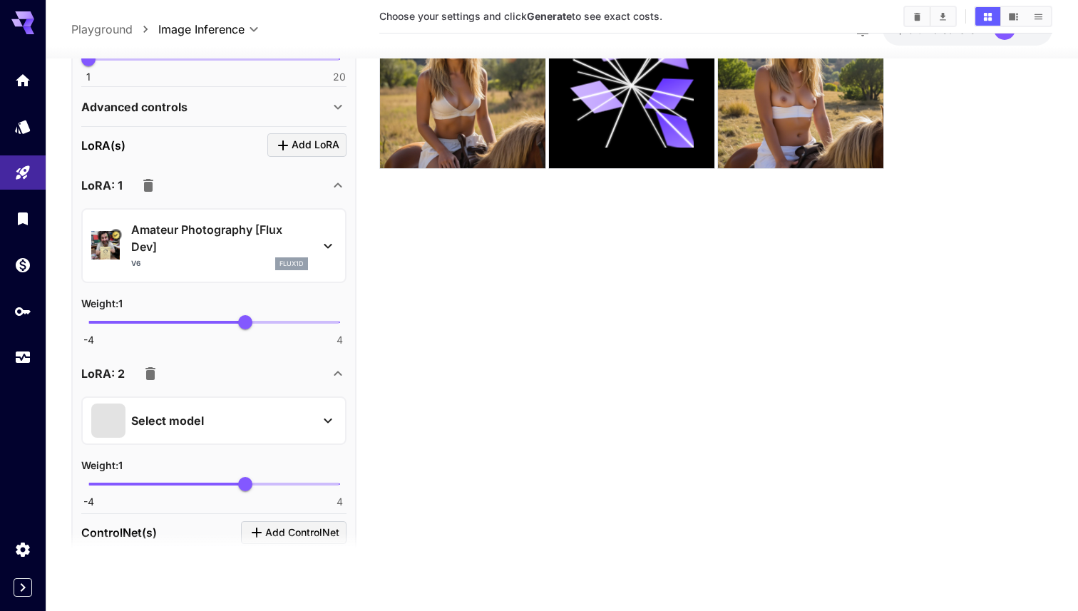
scroll to position [531, 0]
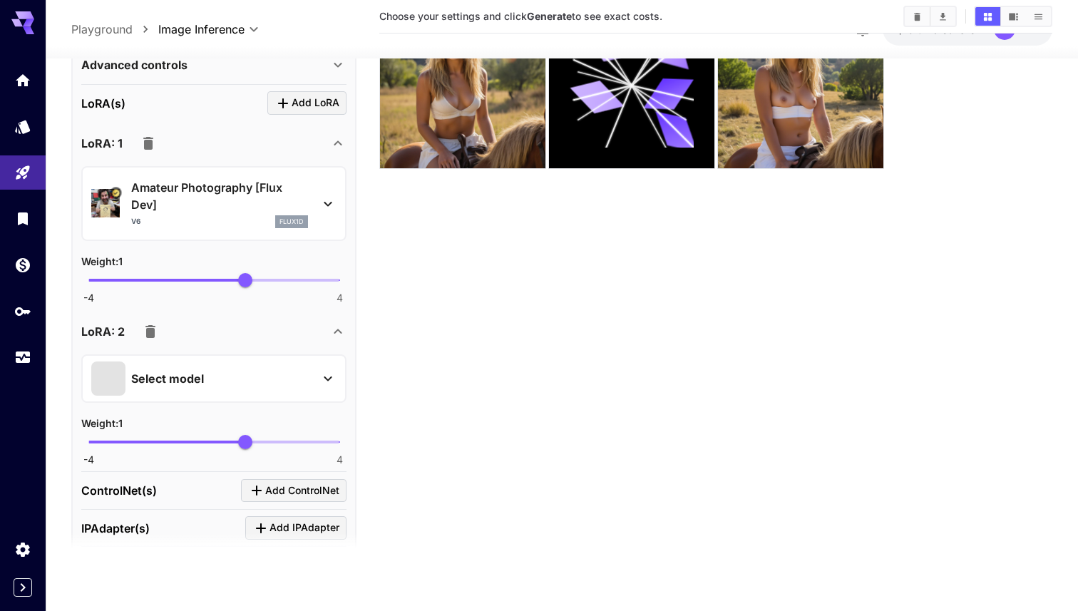
click at [257, 376] on div "Select model" at bounding box center [202, 378] width 223 height 34
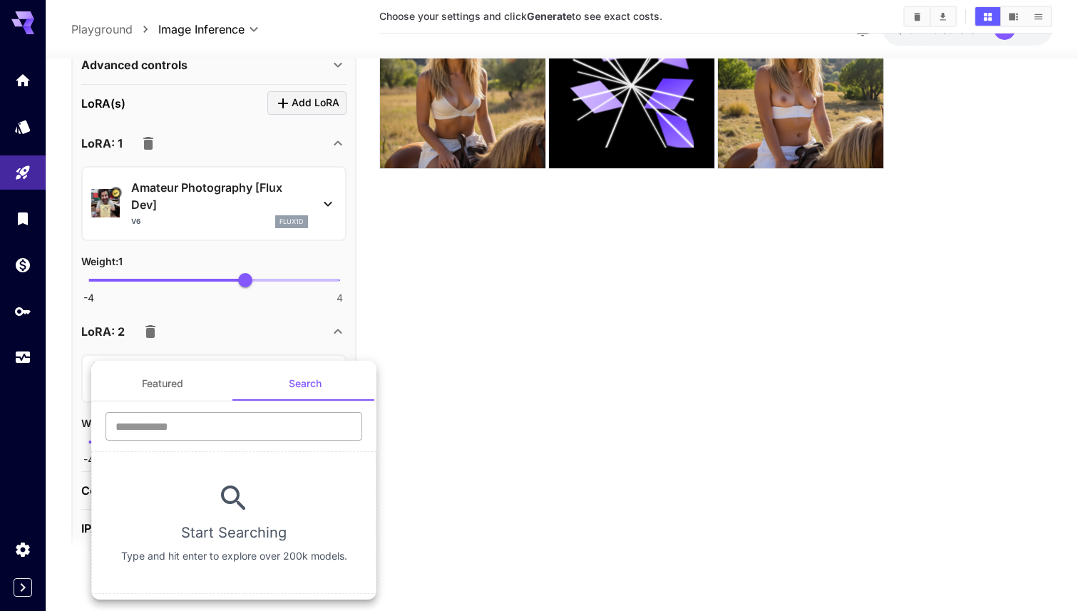
click at [246, 426] on input "text" at bounding box center [234, 426] width 257 height 29
type input "**********"
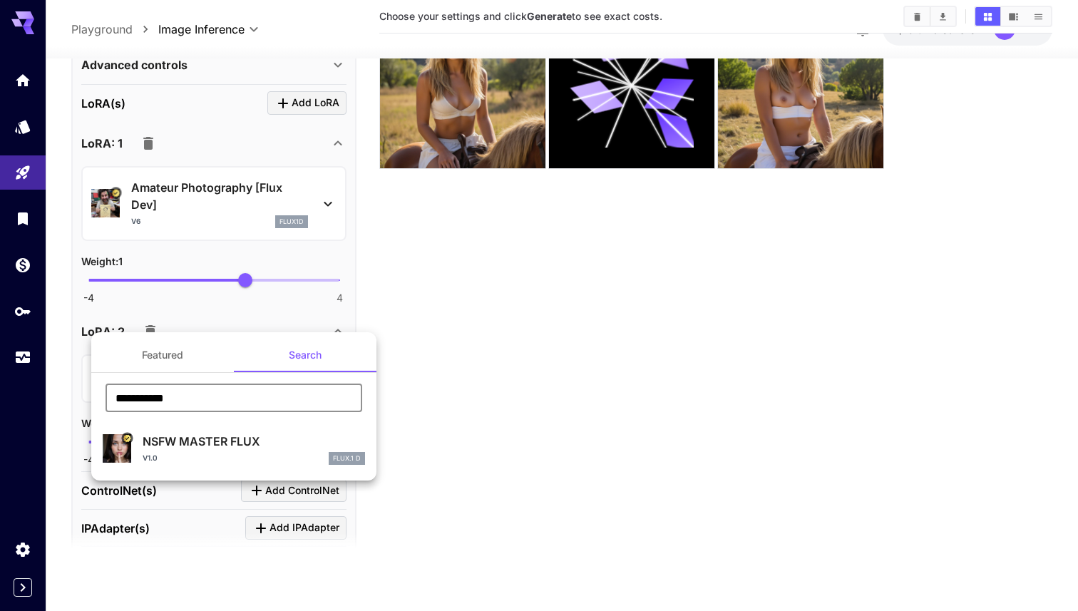
click at [245, 449] on p "NSFW MASTER FLUX" at bounding box center [254, 441] width 223 height 17
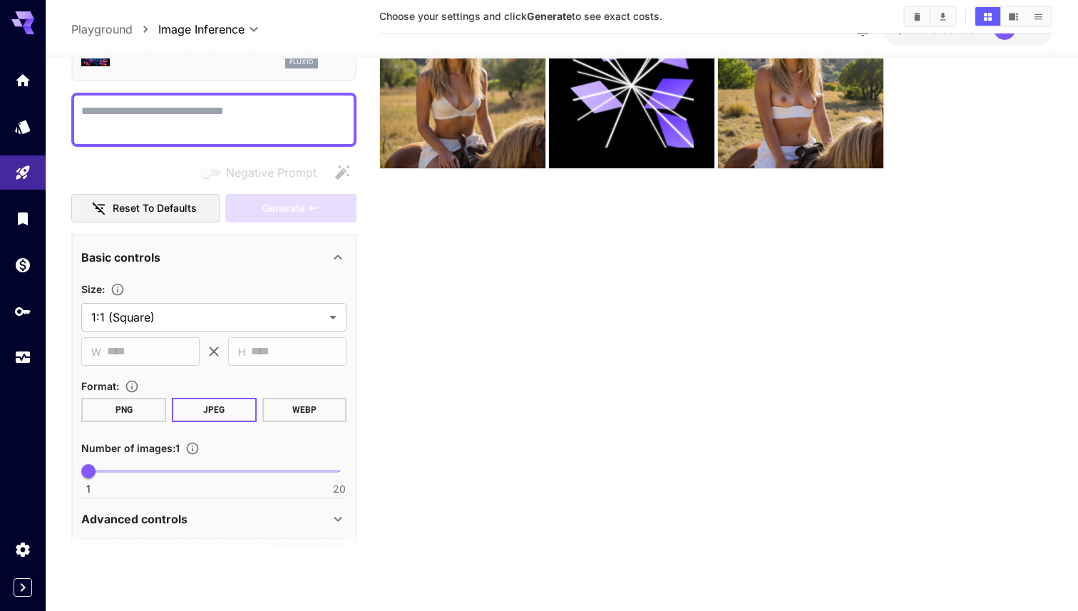
scroll to position [0, 0]
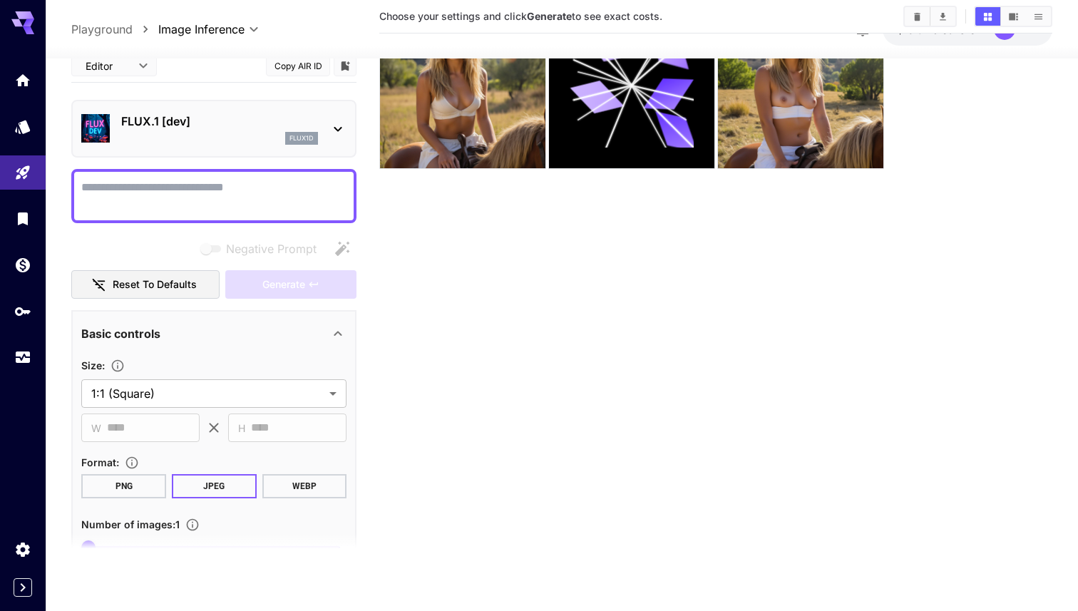
click at [187, 146] on div "FLUX.1 [dev] flux1d" at bounding box center [213, 129] width 265 height 44
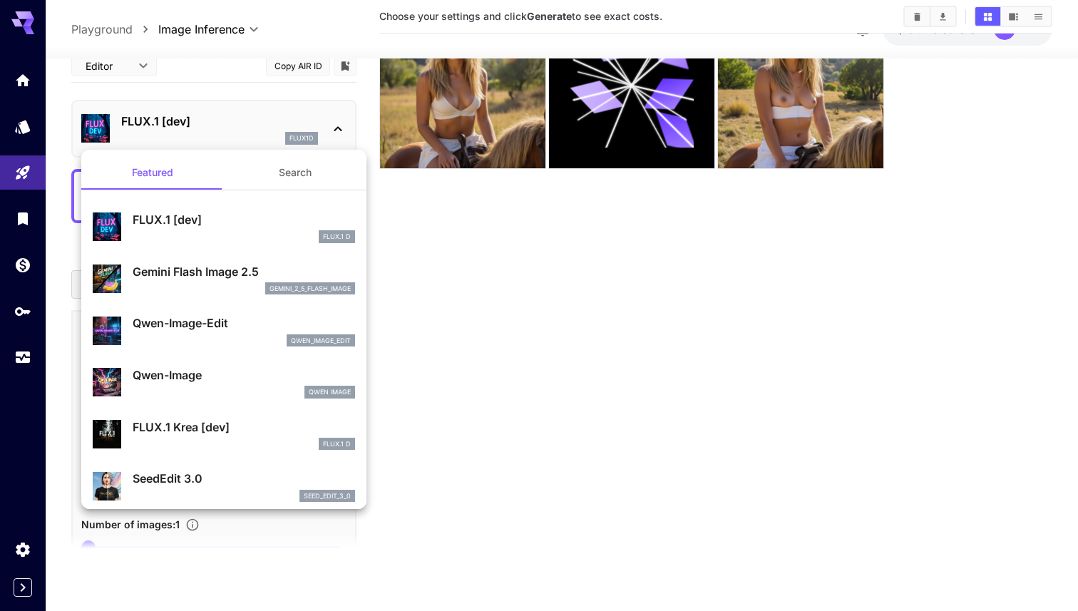
click at [537, 227] on div at bounding box center [539, 305] width 1078 height 611
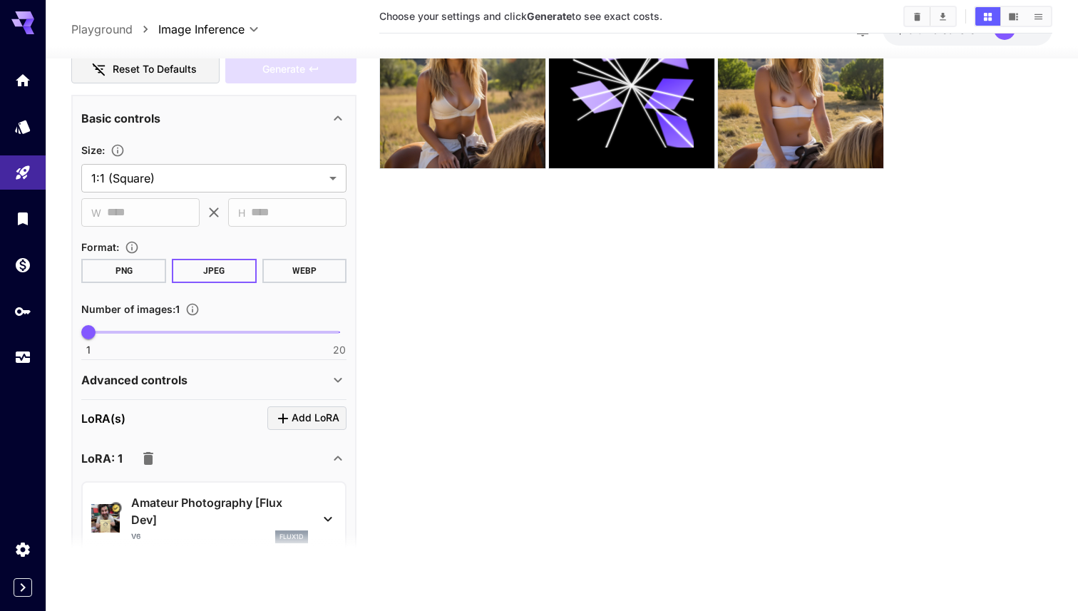
scroll to position [213, 0]
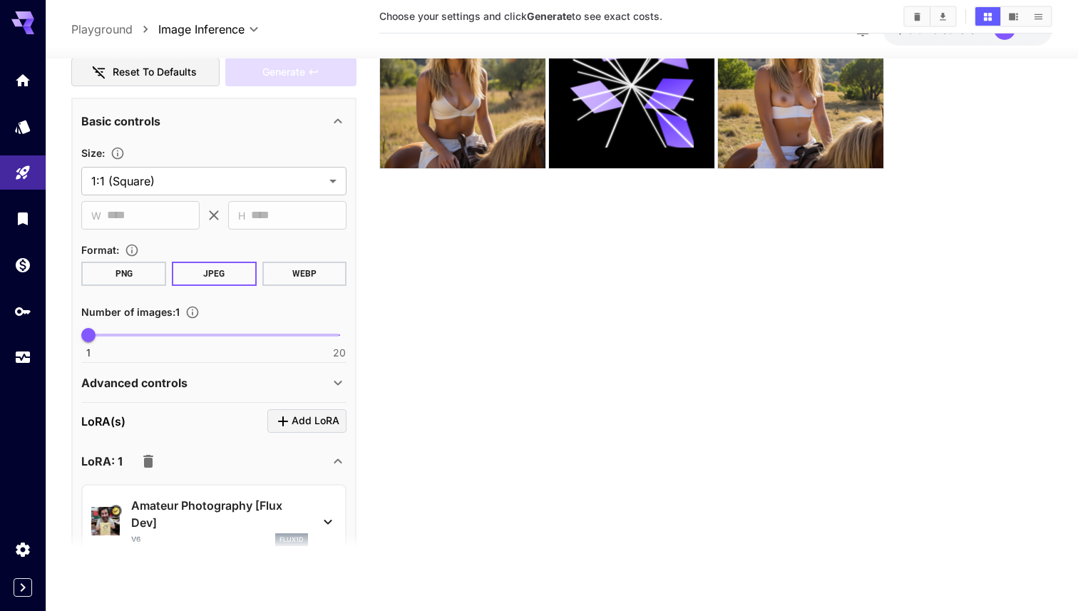
click at [178, 377] on p "Advanced controls" at bounding box center [134, 382] width 106 height 17
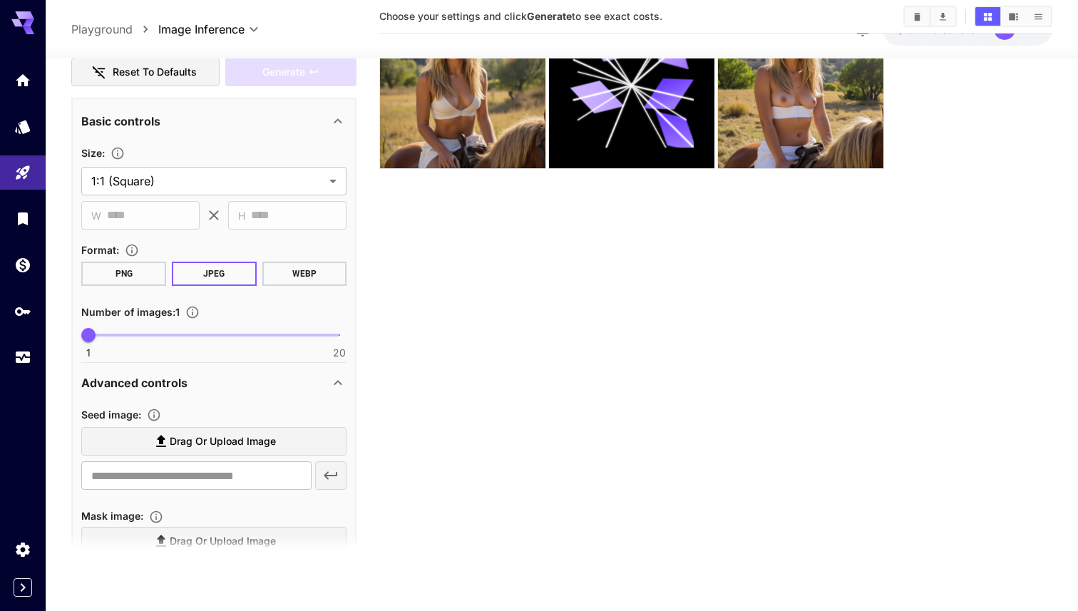
click at [183, 454] on label "Drag or upload image" at bounding box center [213, 441] width 265 height 29
click at [0, 0] on input "Drag or upload image" at bounding box center [0, 0] width 0 height 0
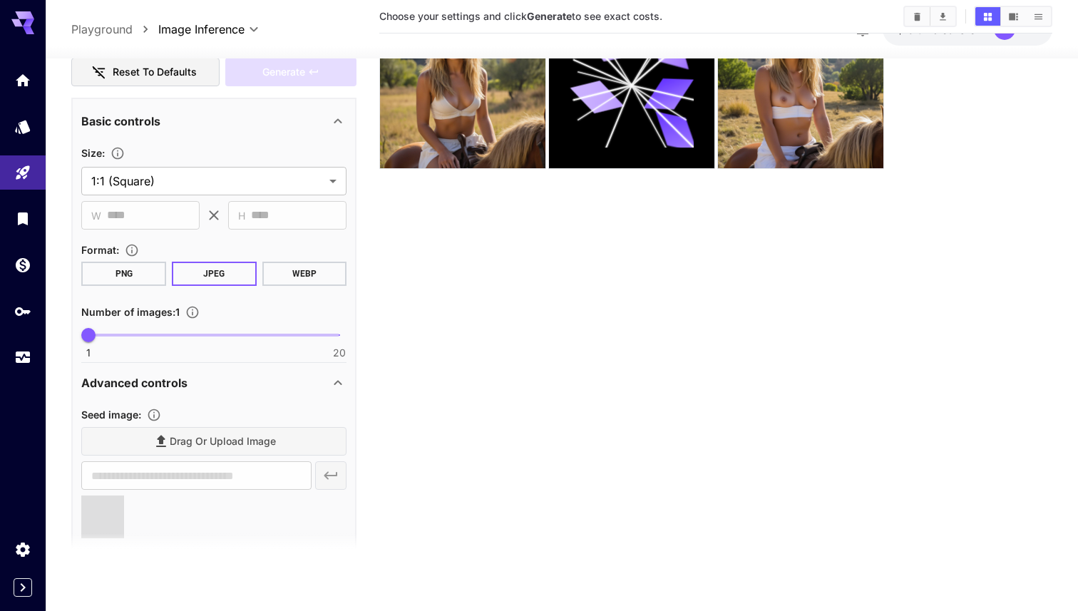
type input "**********"
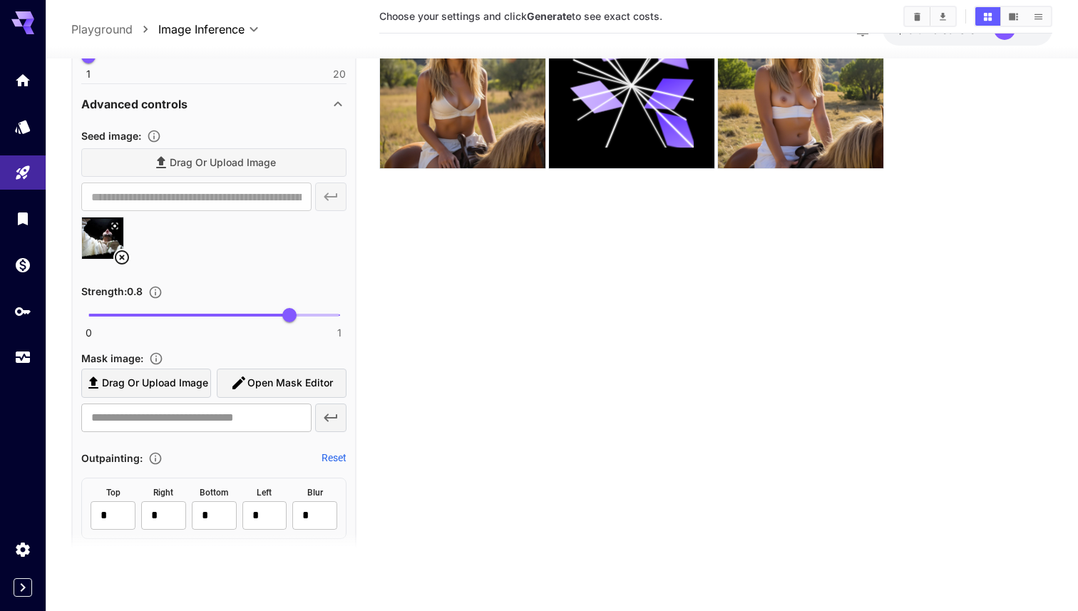
scroll to position [507, 0]
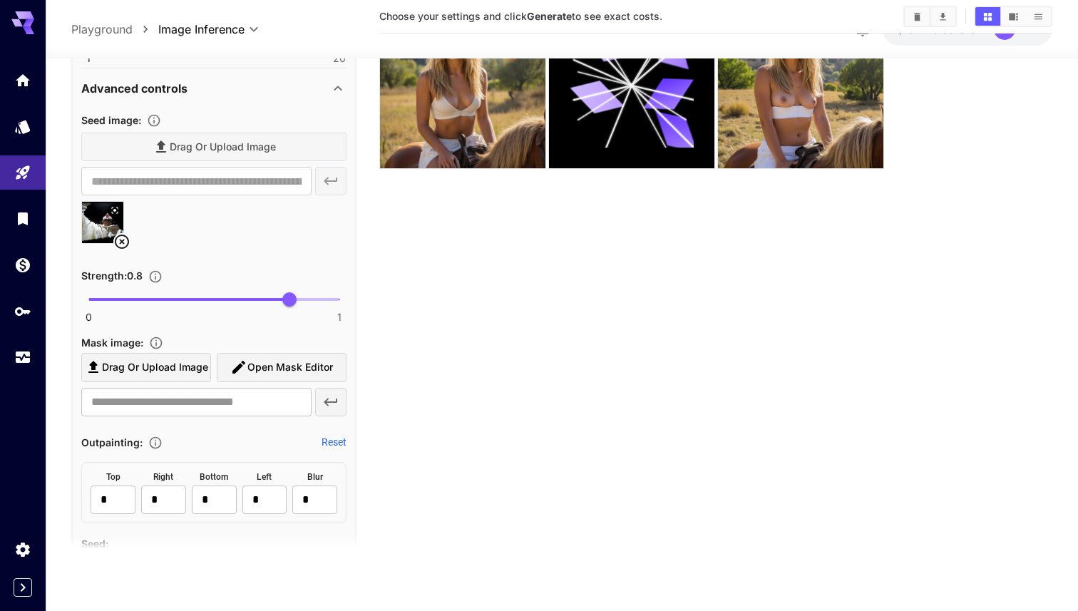
click at [290, 373] on span "Open Mask Editor" at bounding box center [290, 368] width 86 height 18
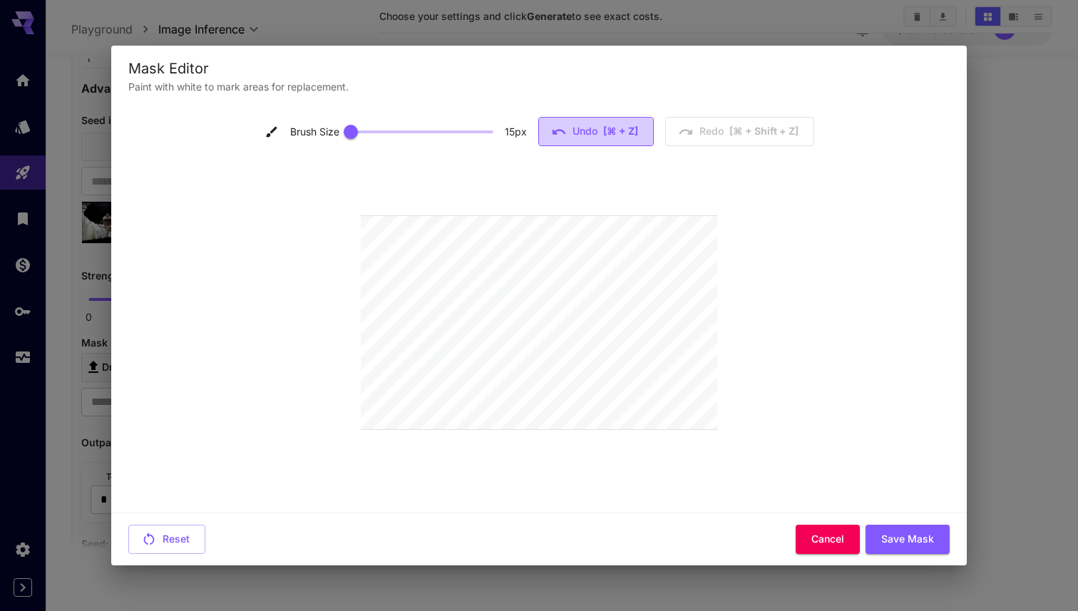
click at [573, 117] on button "Undo [⌘ + Z]" at bounding box center [596, 131] width 116 height 29
click at [570, 131] on button "Undo [⌘ + Z]" at bounding box center [596, 131] width 116 height 29
click at [570, 131] on div "Brush Size 15 px Undo [⌘ + Z] Redo [⌘ + shift + Z]" at bounding box center [540, 131] width 550 height 29
click at [498, 132] on div "Brush Size 15 px" at bounding box center [396, 131] width 262 height 21
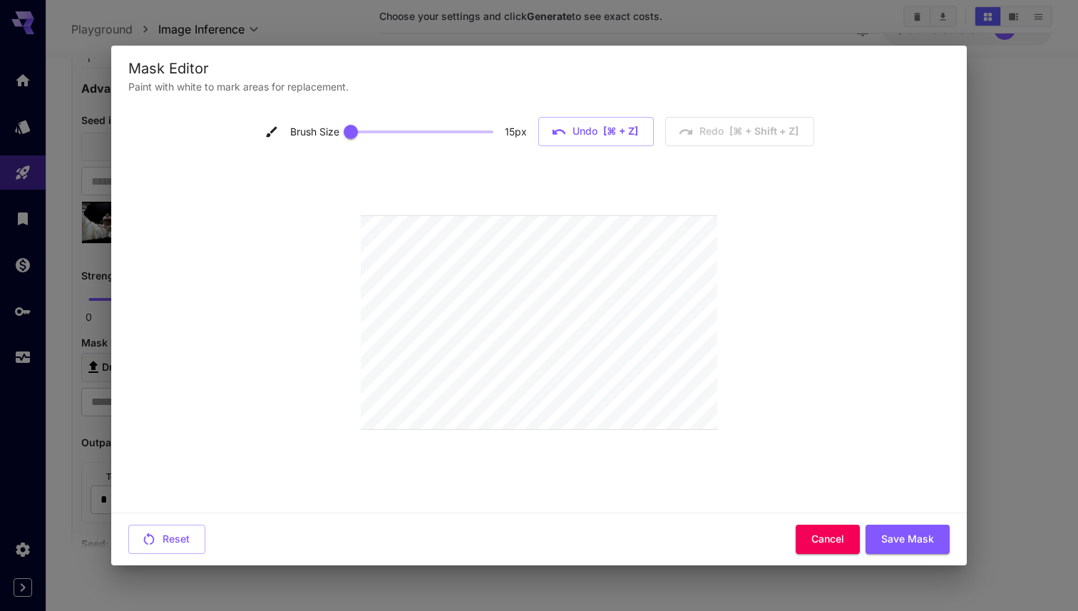
click at [493, 132] on div "Brush Size 15 px" at bounding box center [396, 131] width 262 height 21
type input "**"
click at [491, 132] on span at bounding box center [422, 131] width 143 height 21
click at [896, 526] on button "Save Mask" at bounding box center [908, 539] width 84 height 29
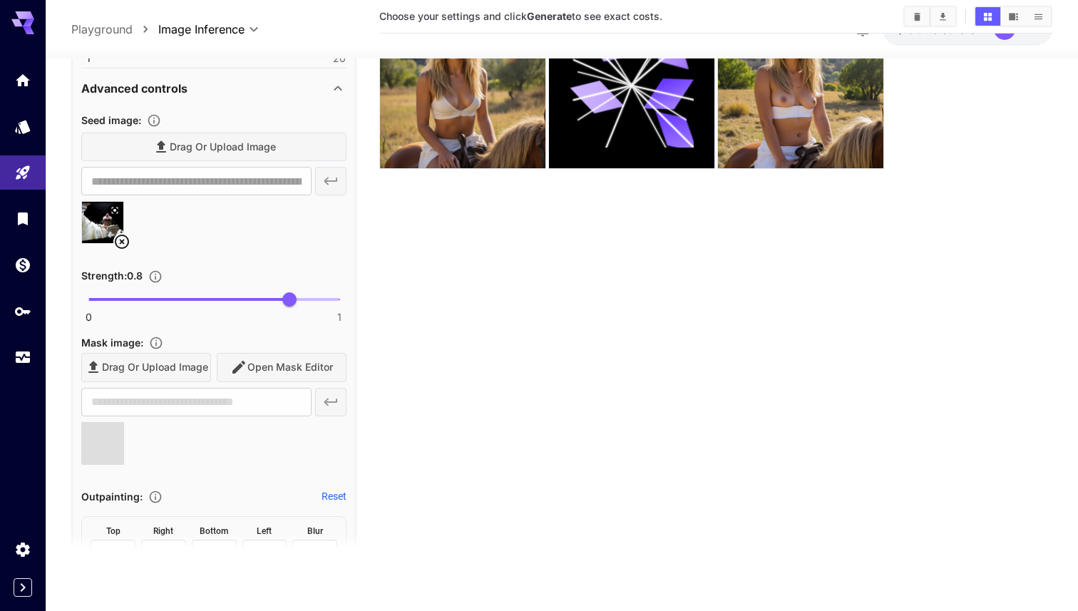
type input "**********"
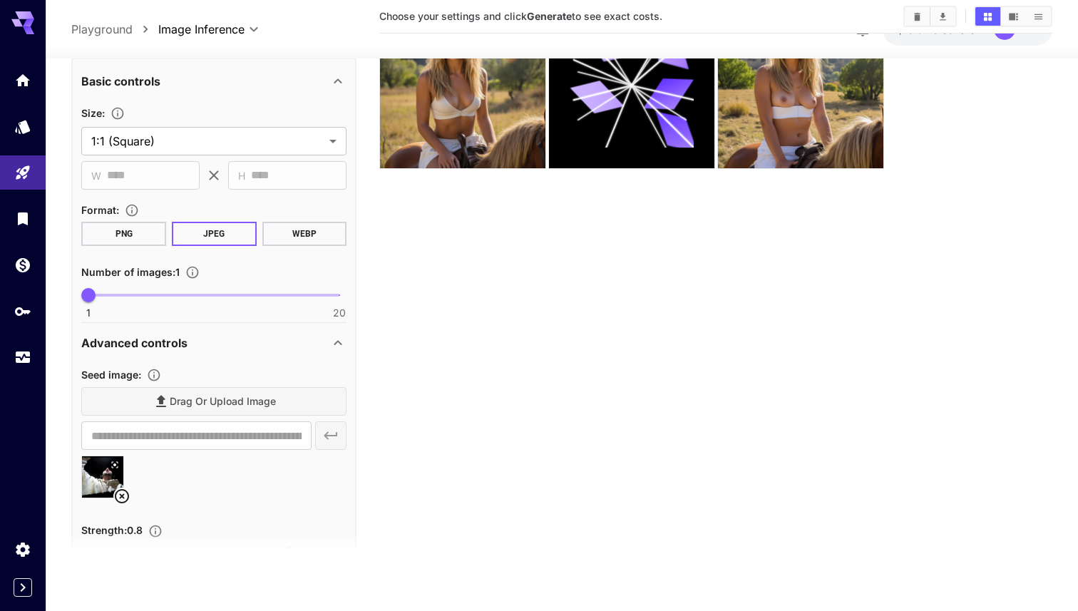
scroll to position [0, 0]
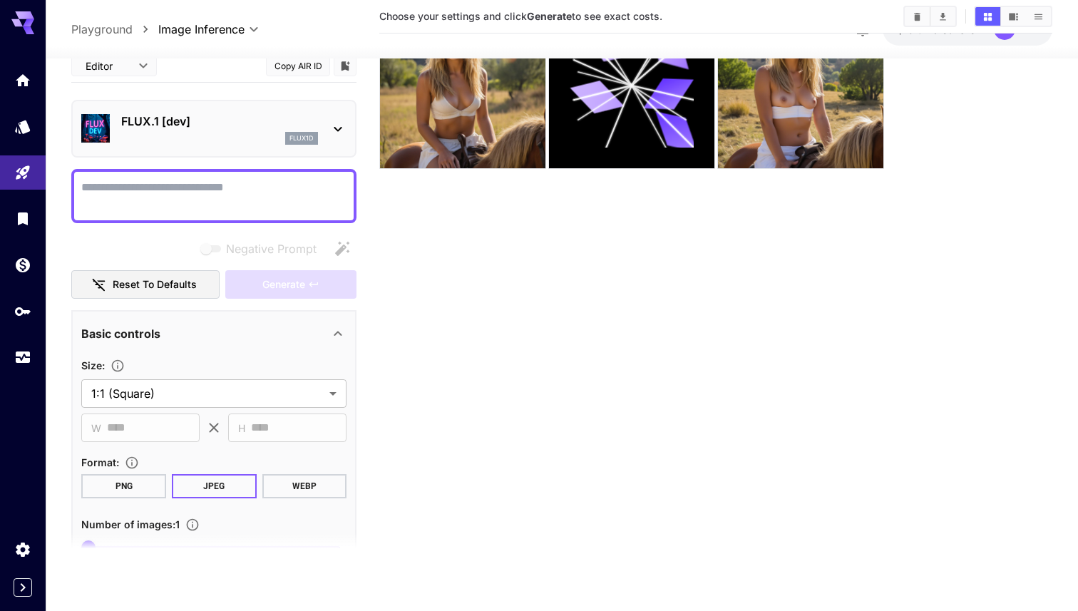
click at [210, 196] on textarea "Negative Prompt" at bounding box center [213, 195] width 265 height 34
type textarea "**********"
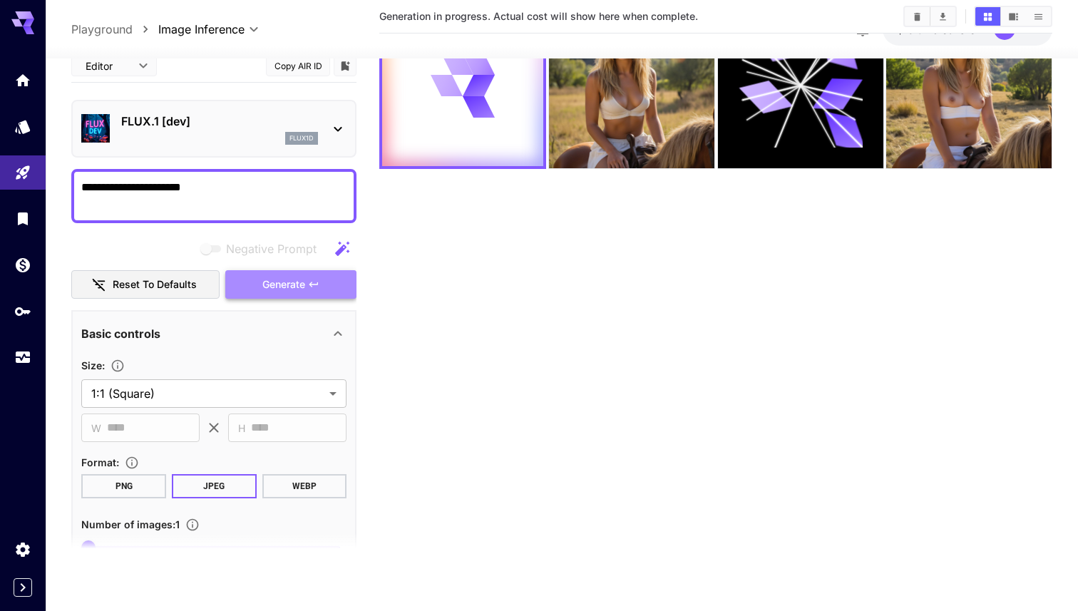
click at [287, 270] on button "Generate" at bounding box center [290, 284] width 131 height 29
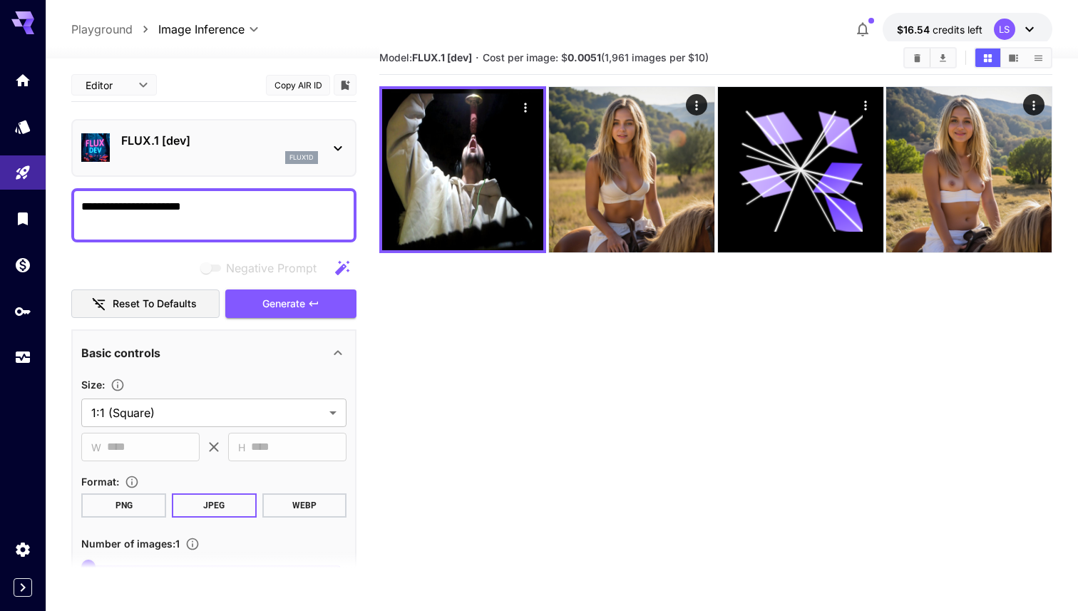
scroll to position [19, 0]
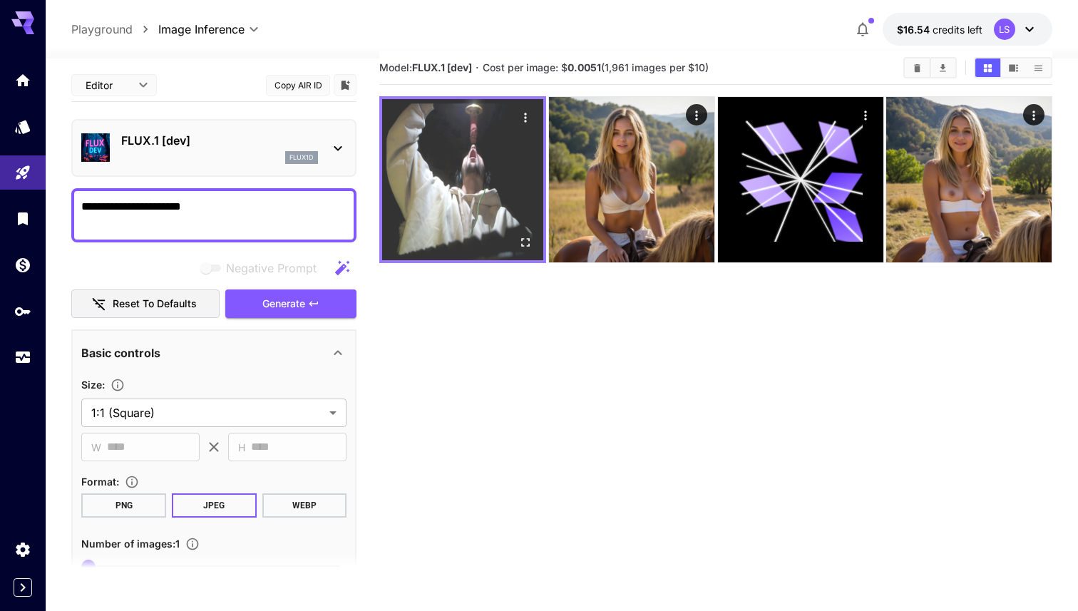
click at [518, 140] on img at bounding box center [462, 179] width 161 height 161
click at [528, 245] on icon "Open in fullscreen" at bounding box center [525, 242] width 9 height 9
